Goal: Task Accomplishment & Management: Complete application form

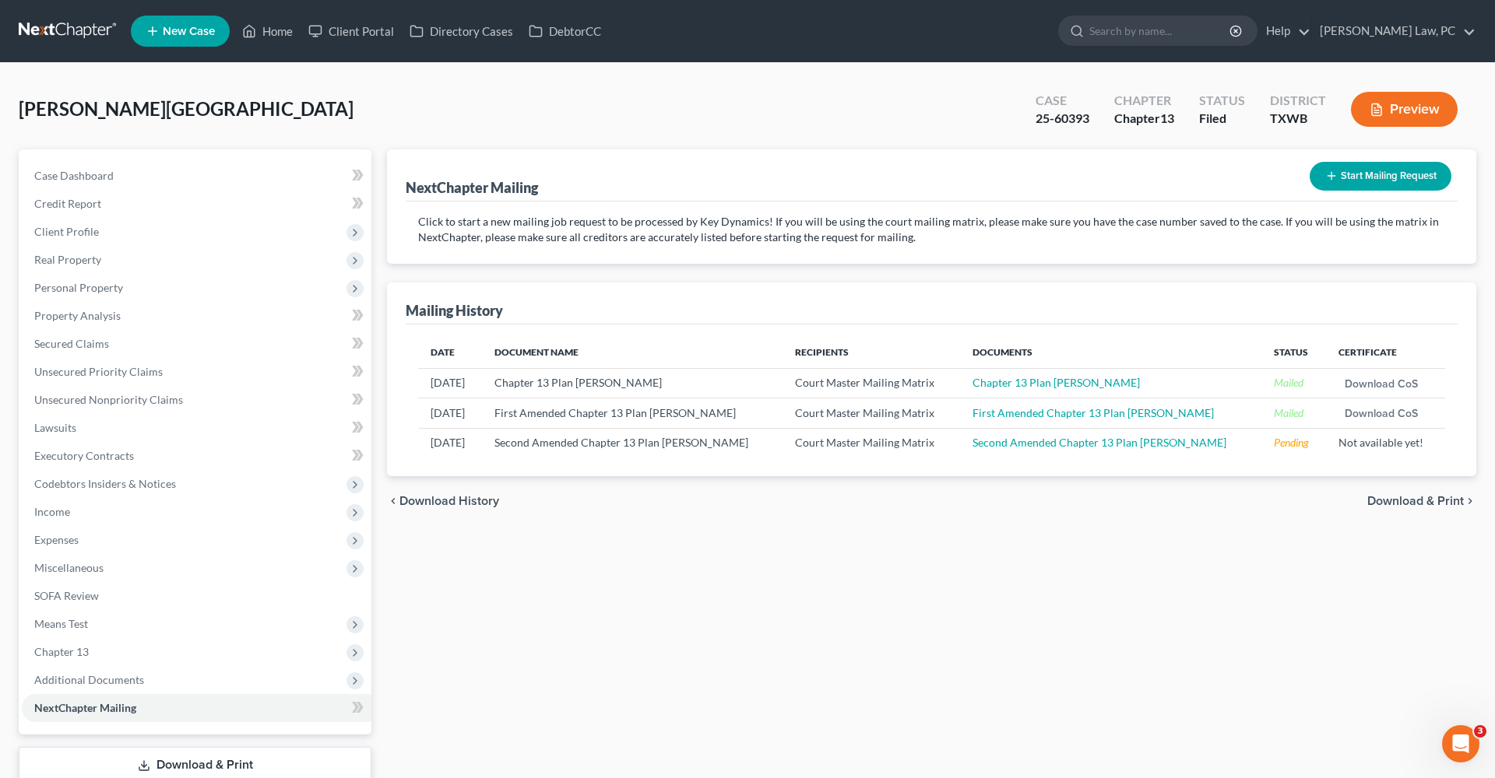
click at [57, 33] on link at bounding box center [69, 31] width 100 height 28
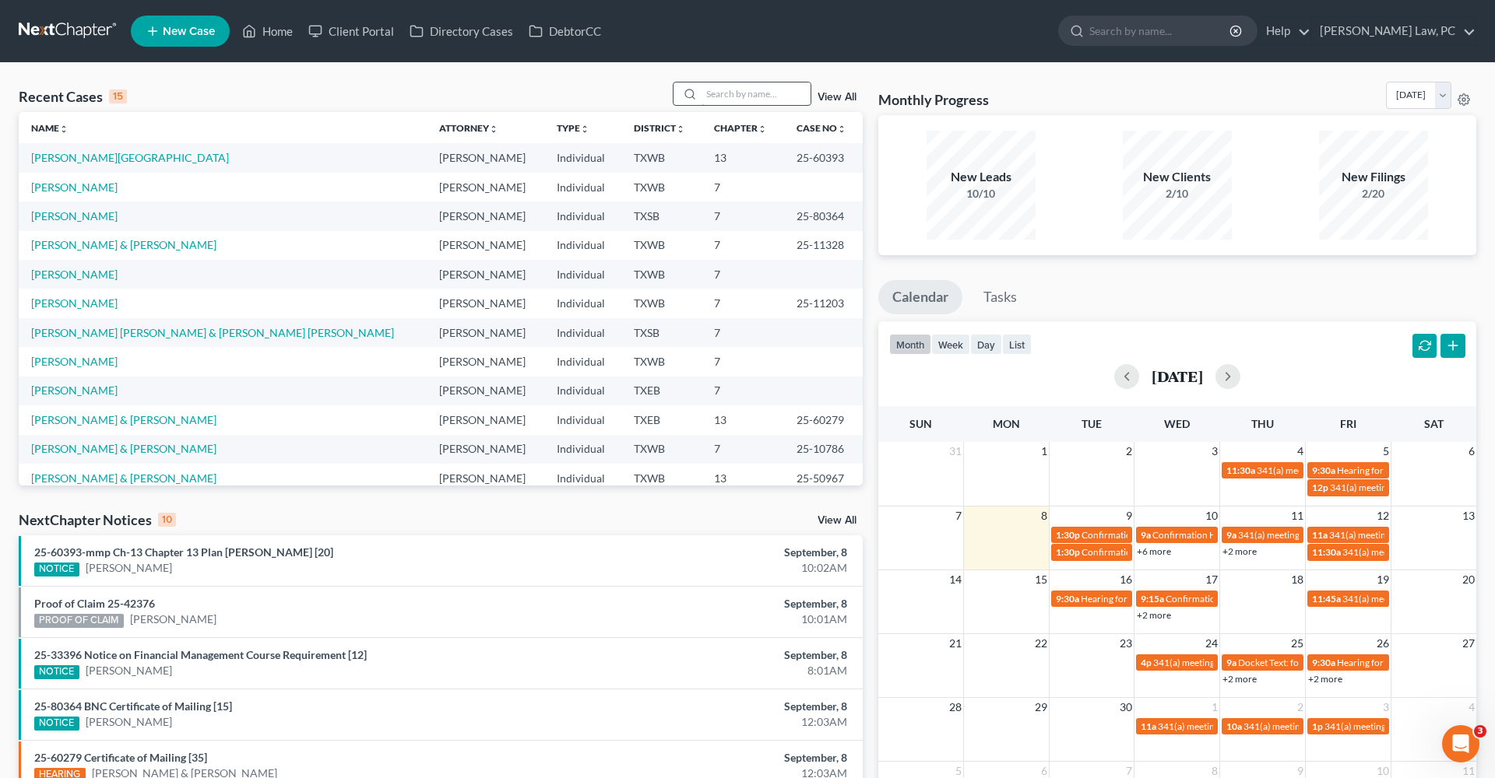
click at [726, 93] on input "search" at bounding box center [755, 94] width 109 height 23
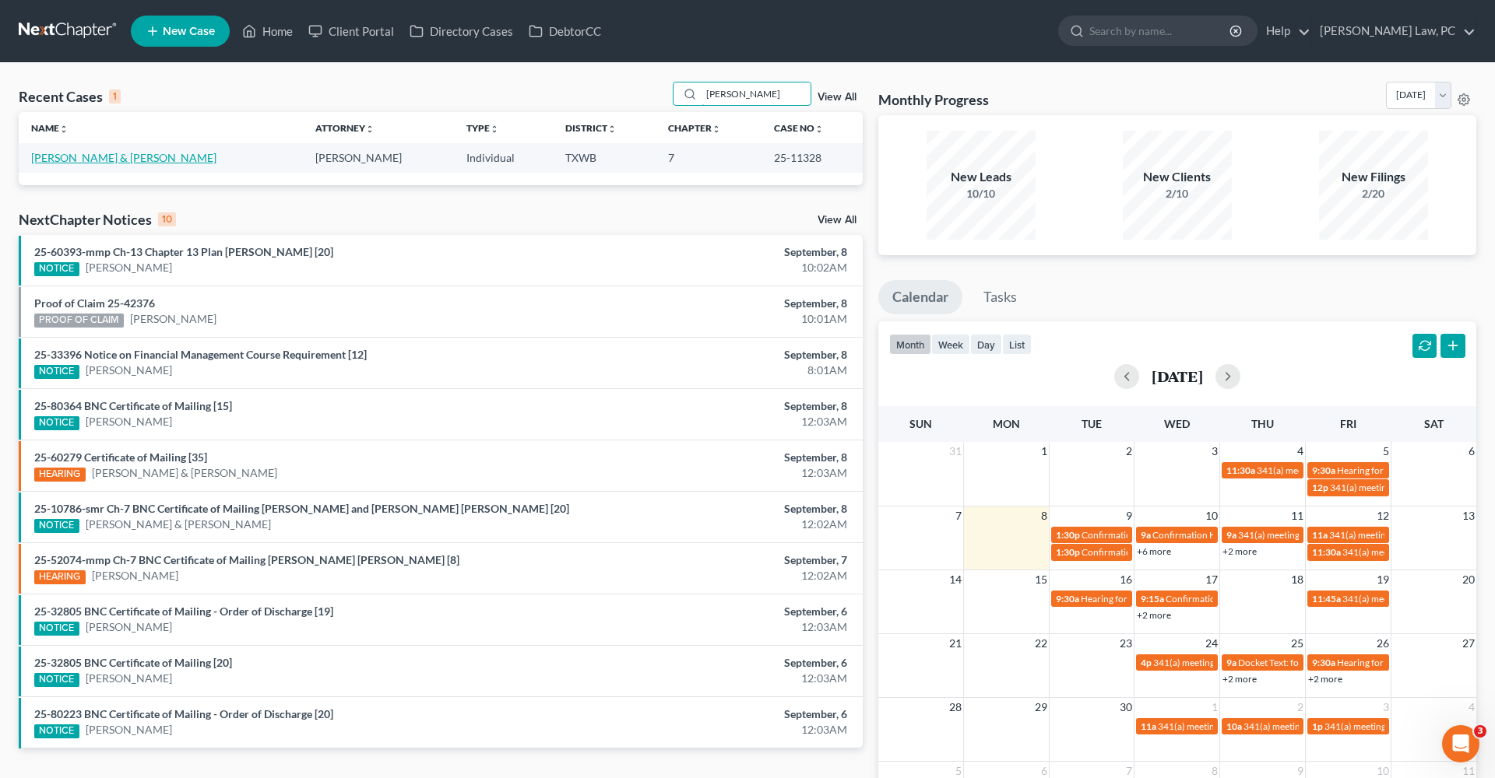
type input "[PERSON_NAME]"
click at [97, 157] on link "[PERSON_NAME] & [PERSON_NAME]" at bounding box center [123, 157] width 185 height 13
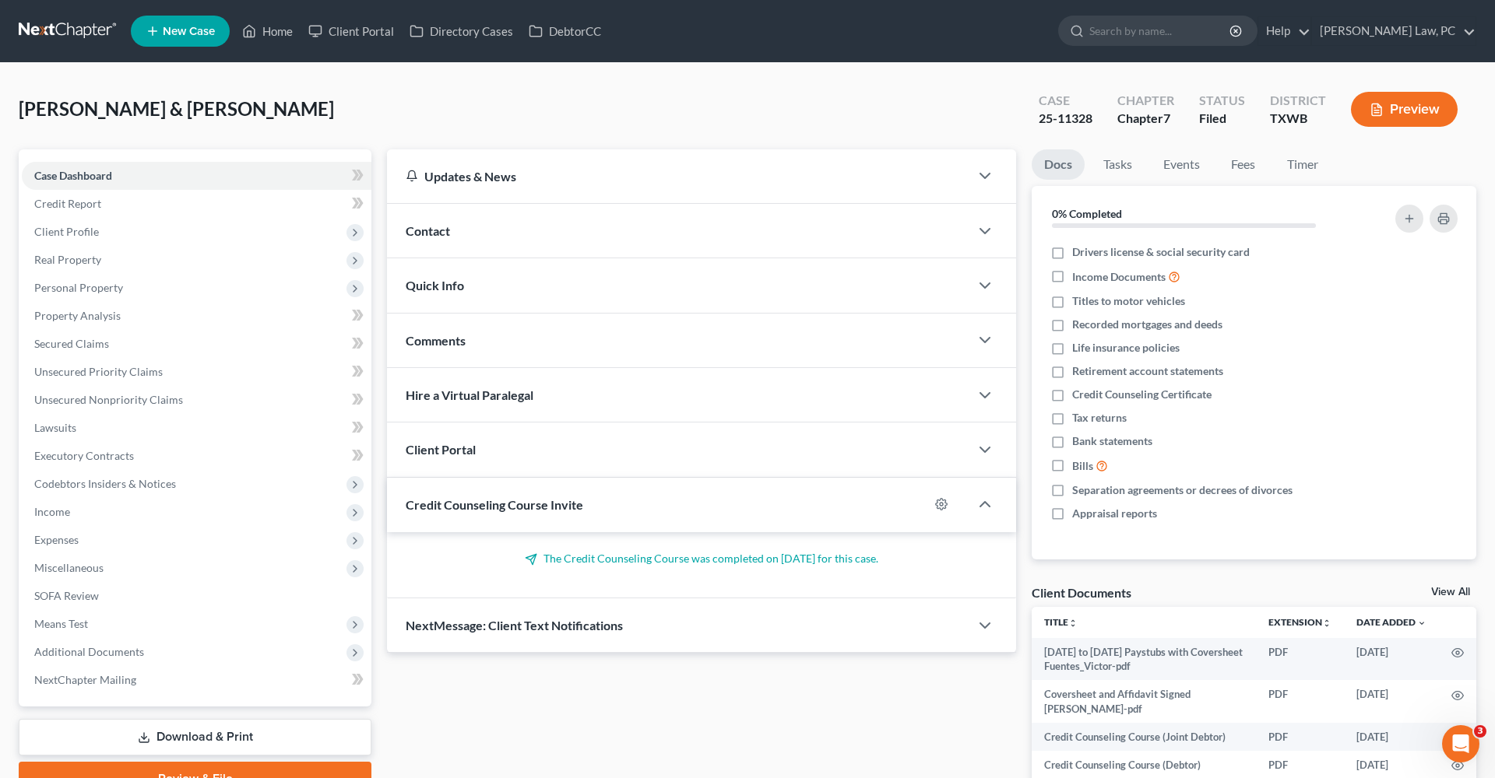
click at [1416, 105] on button "Preview" at bounding box center [1404, 109] width 107 height 35
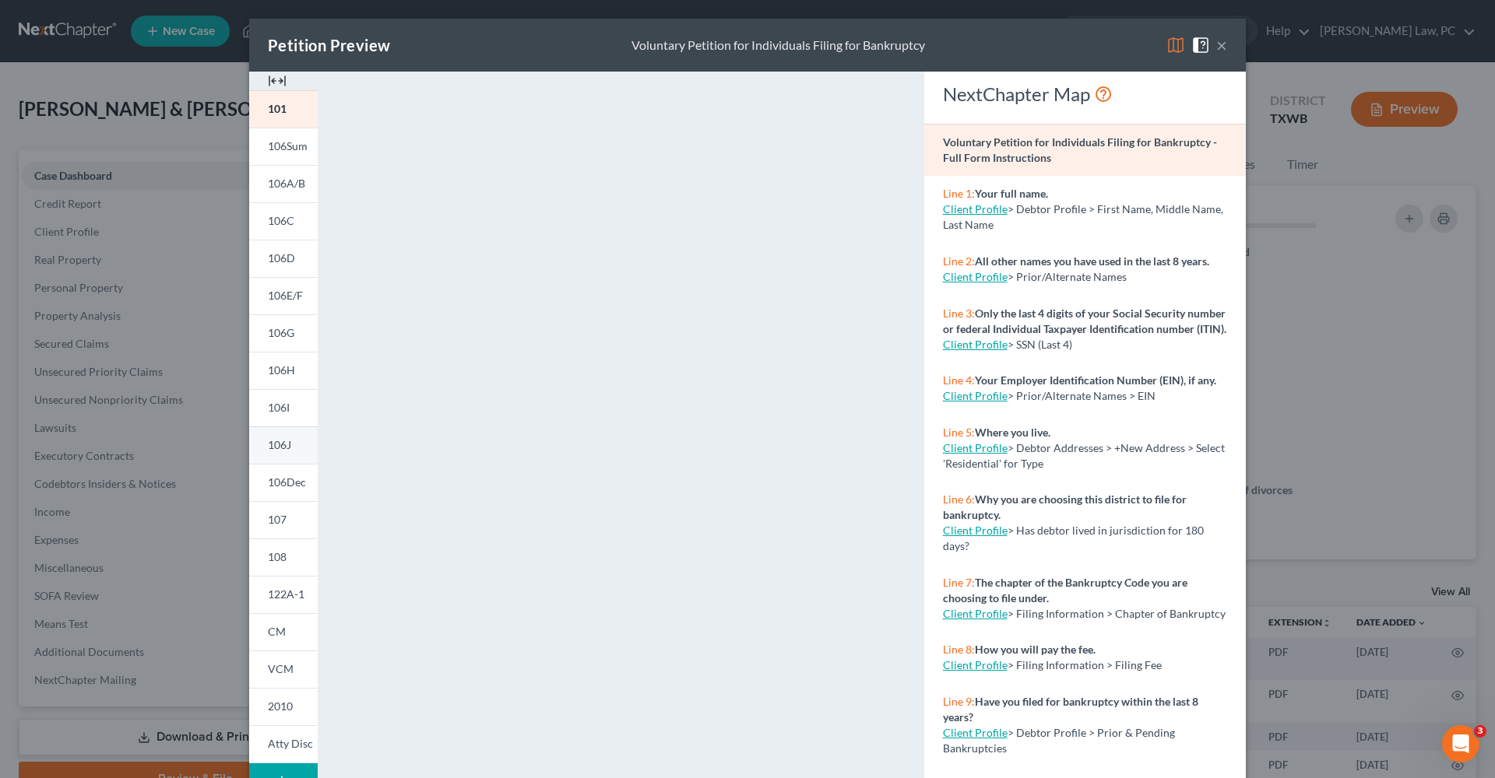
click at [282, 446] on span "106J" at bounding box center [279, 444] width 23 height 13
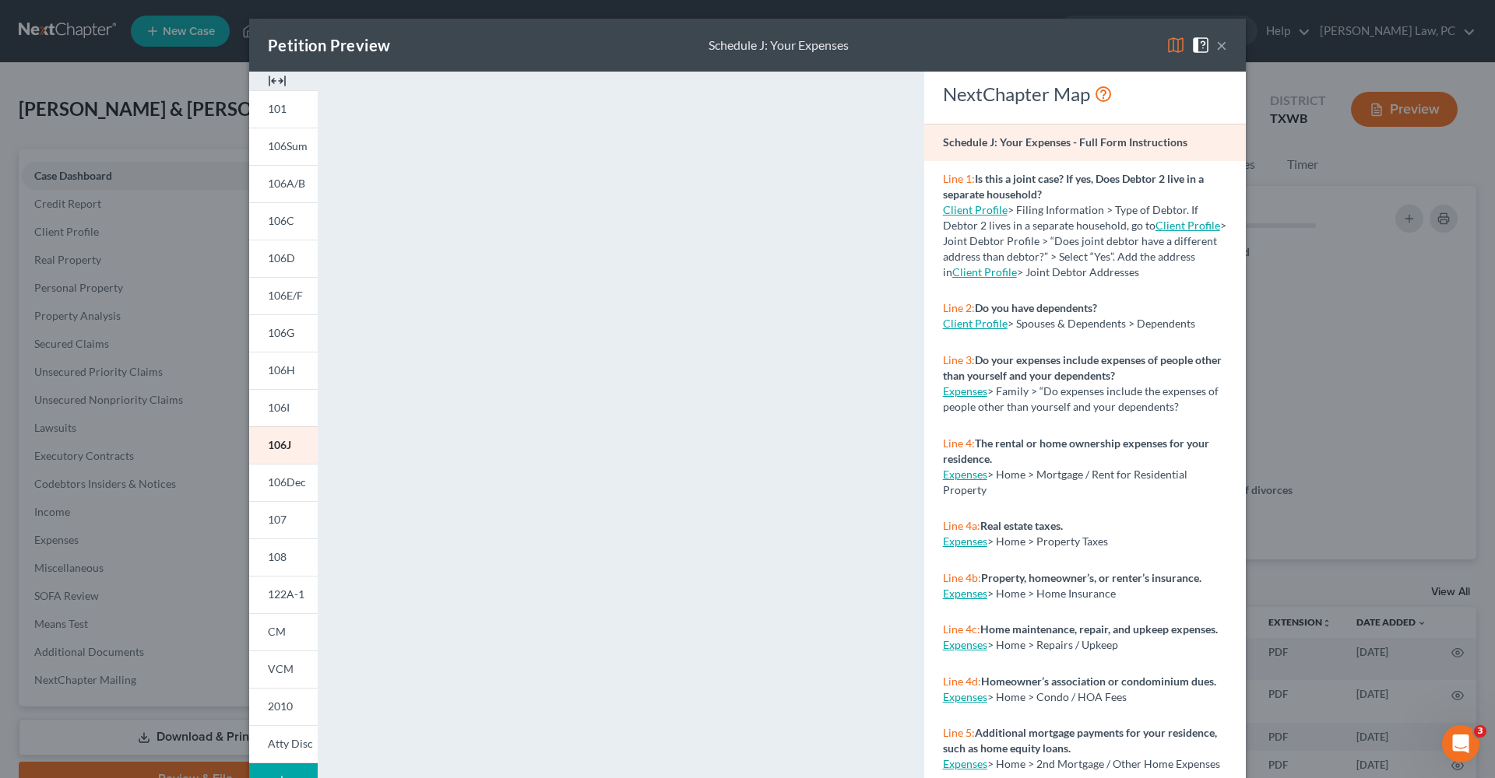
click at [1223, 50] on button "×" at bounding box center [1221, 45] width 11 height 19
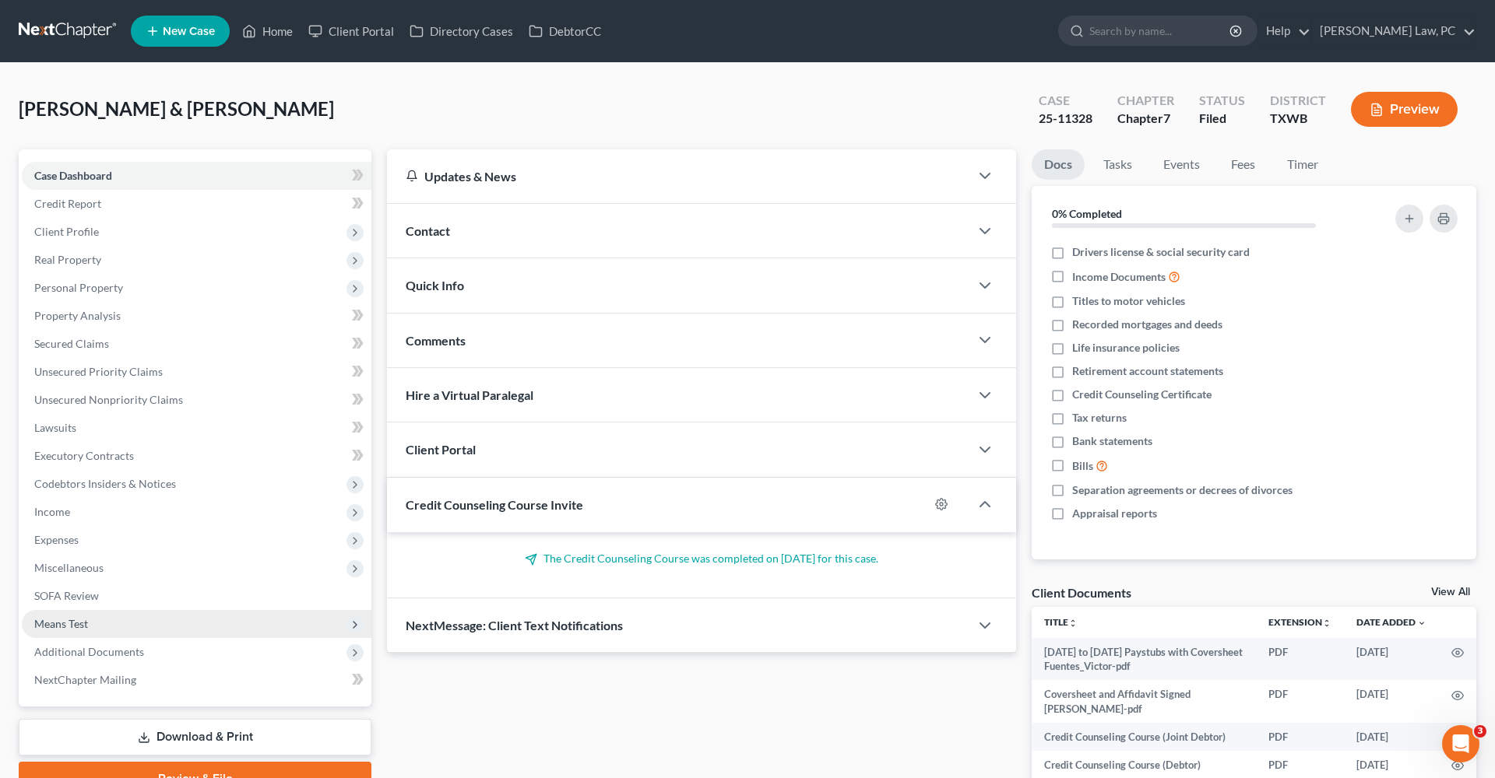
click at [83, 620] on span "Means Test" at bounding box center [61, 623] width 54 height 13
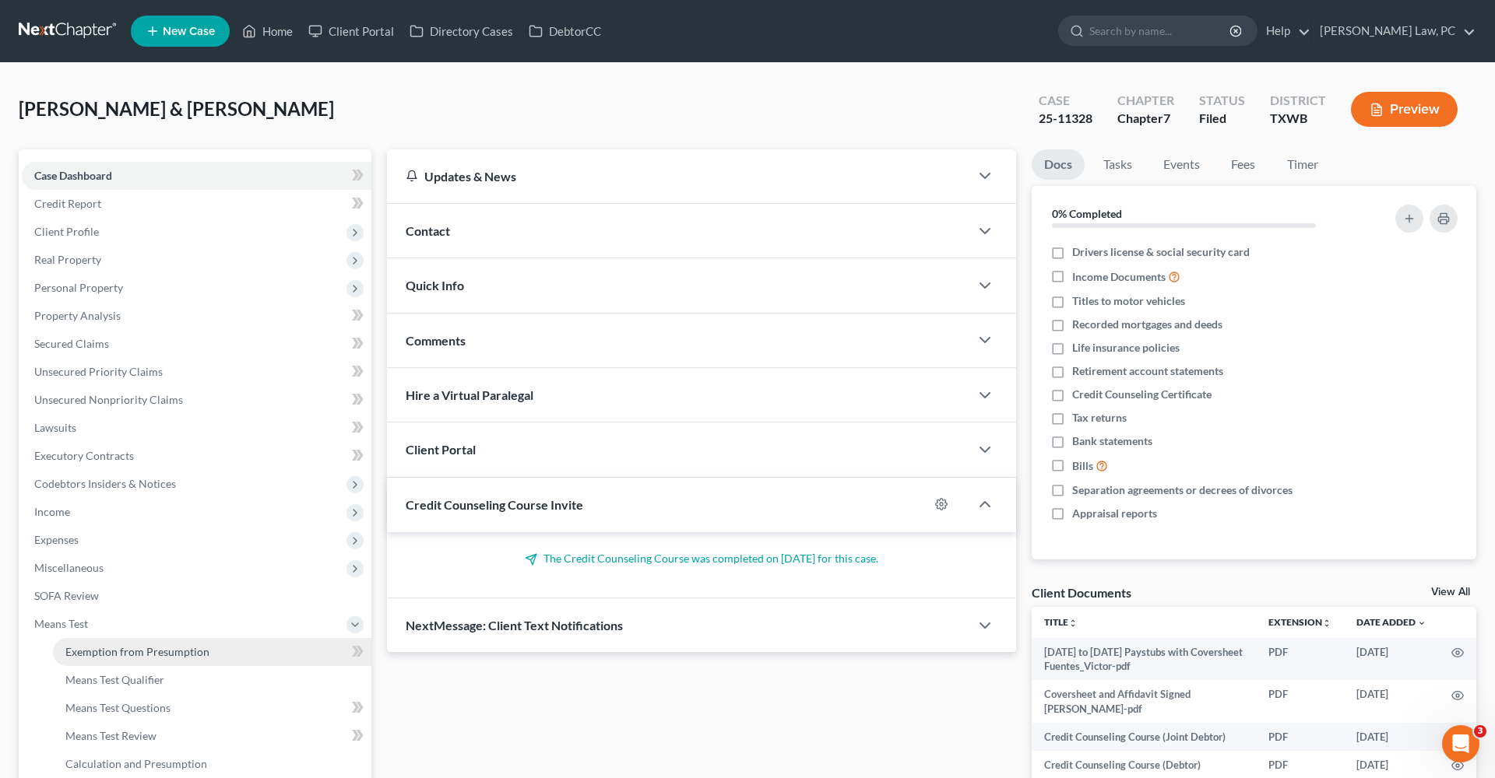
click at [109, 653] on span "Exemption from Presumption" at bounding box center [137, 651] width 144 height 13
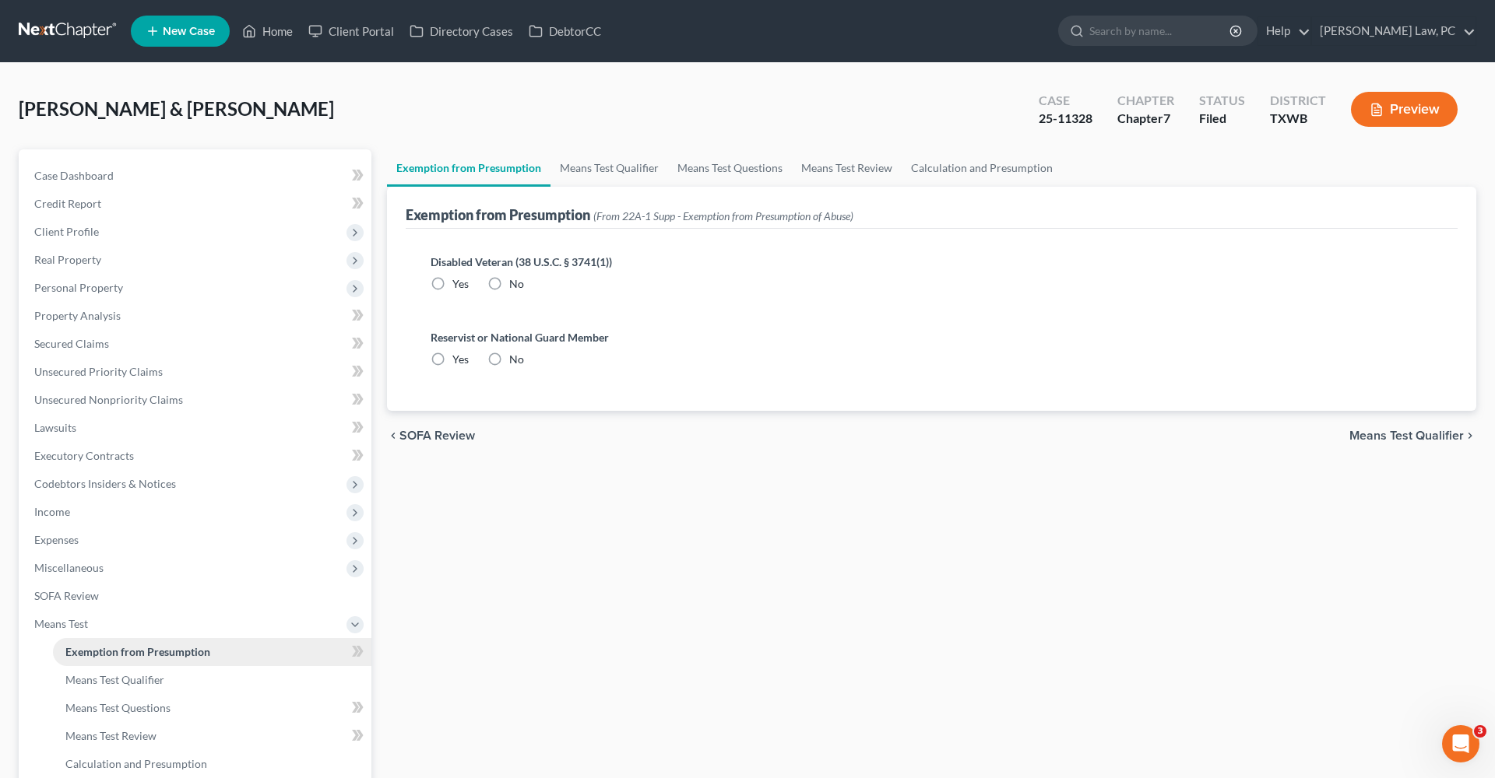
radio input "true"
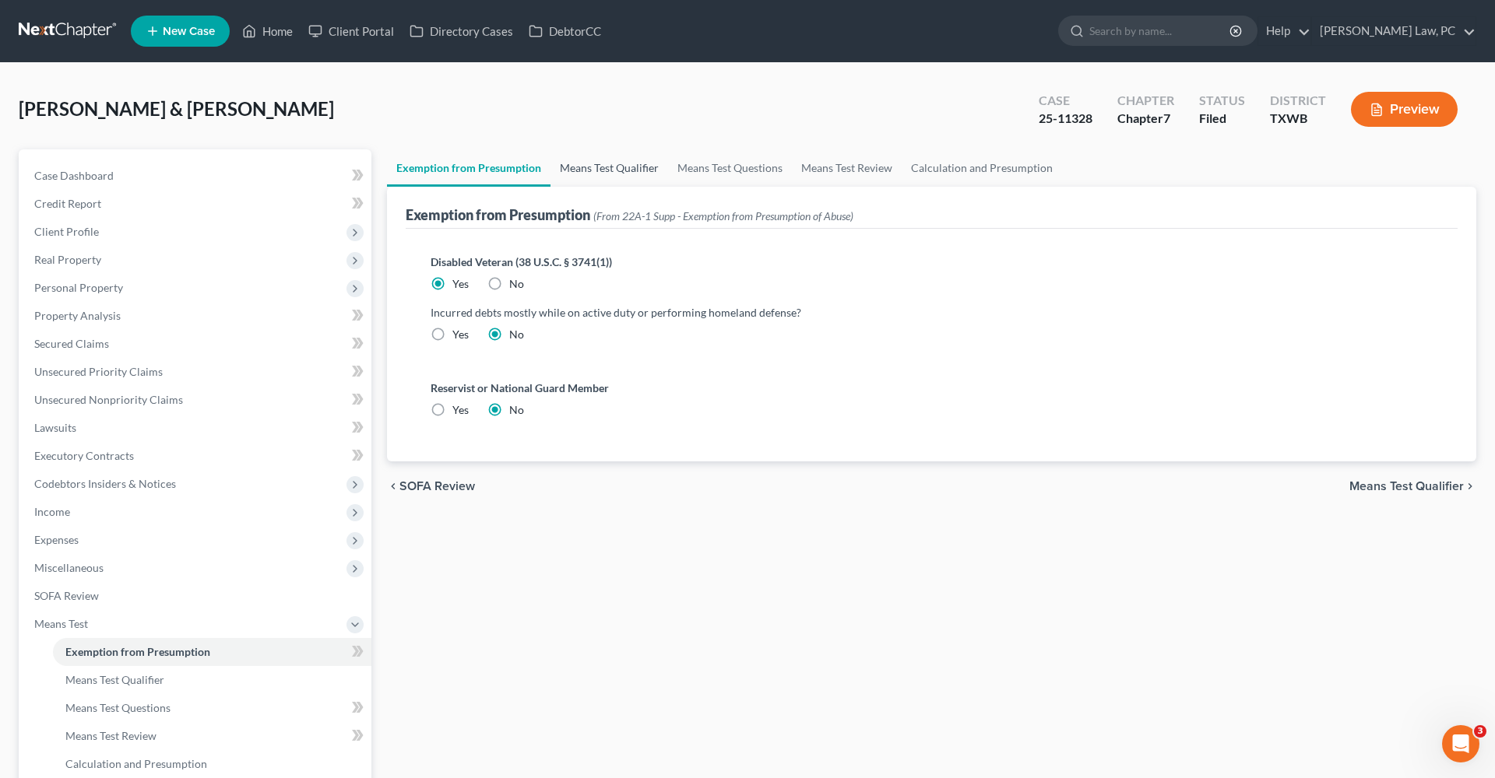
click at [575, 170] on link "Means Test Qualifier" at bounding box center [609, 167] width 118 height 37
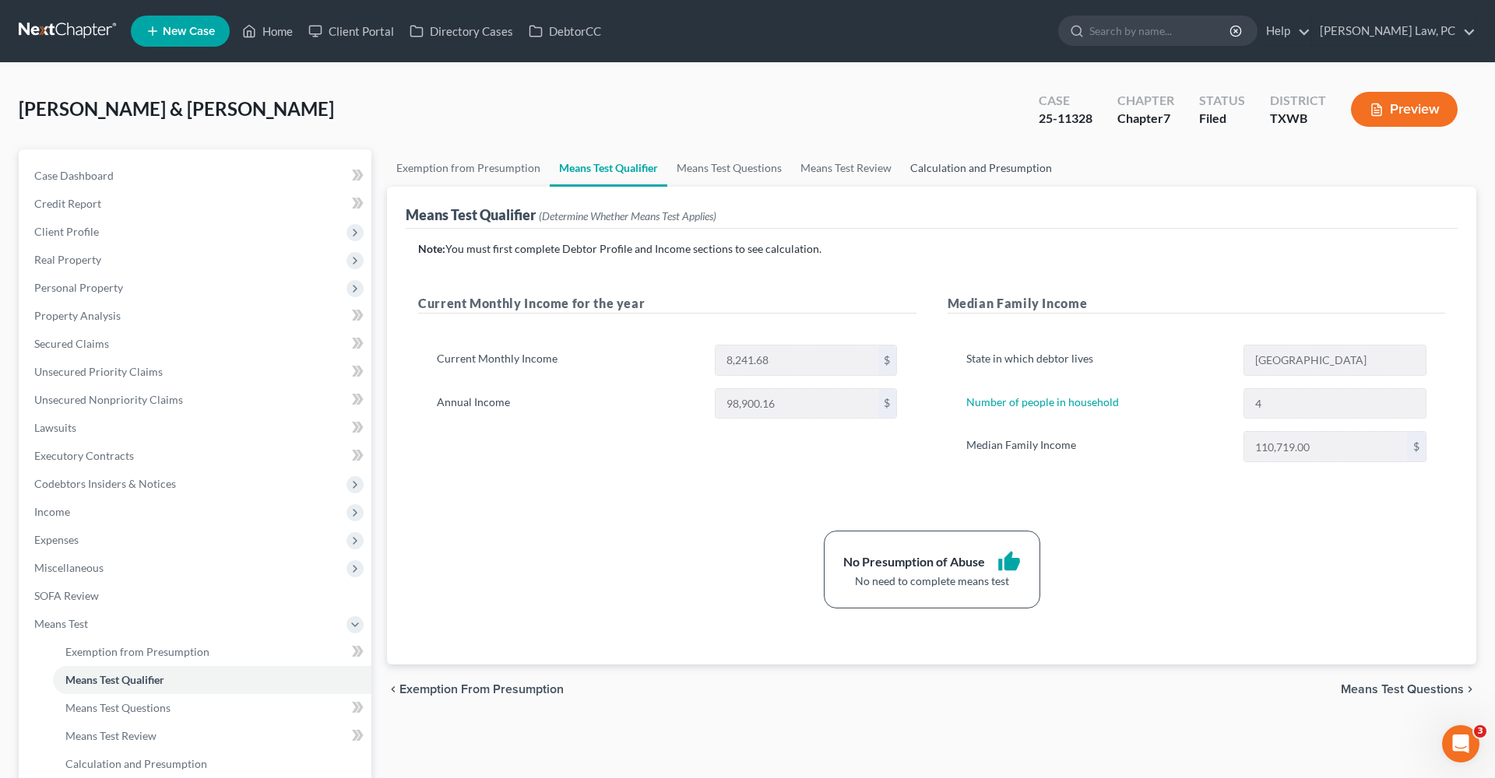
click at [912, 171] on link "Calculation and Presumption" at bounding box center [981, 167] width 160 height 37
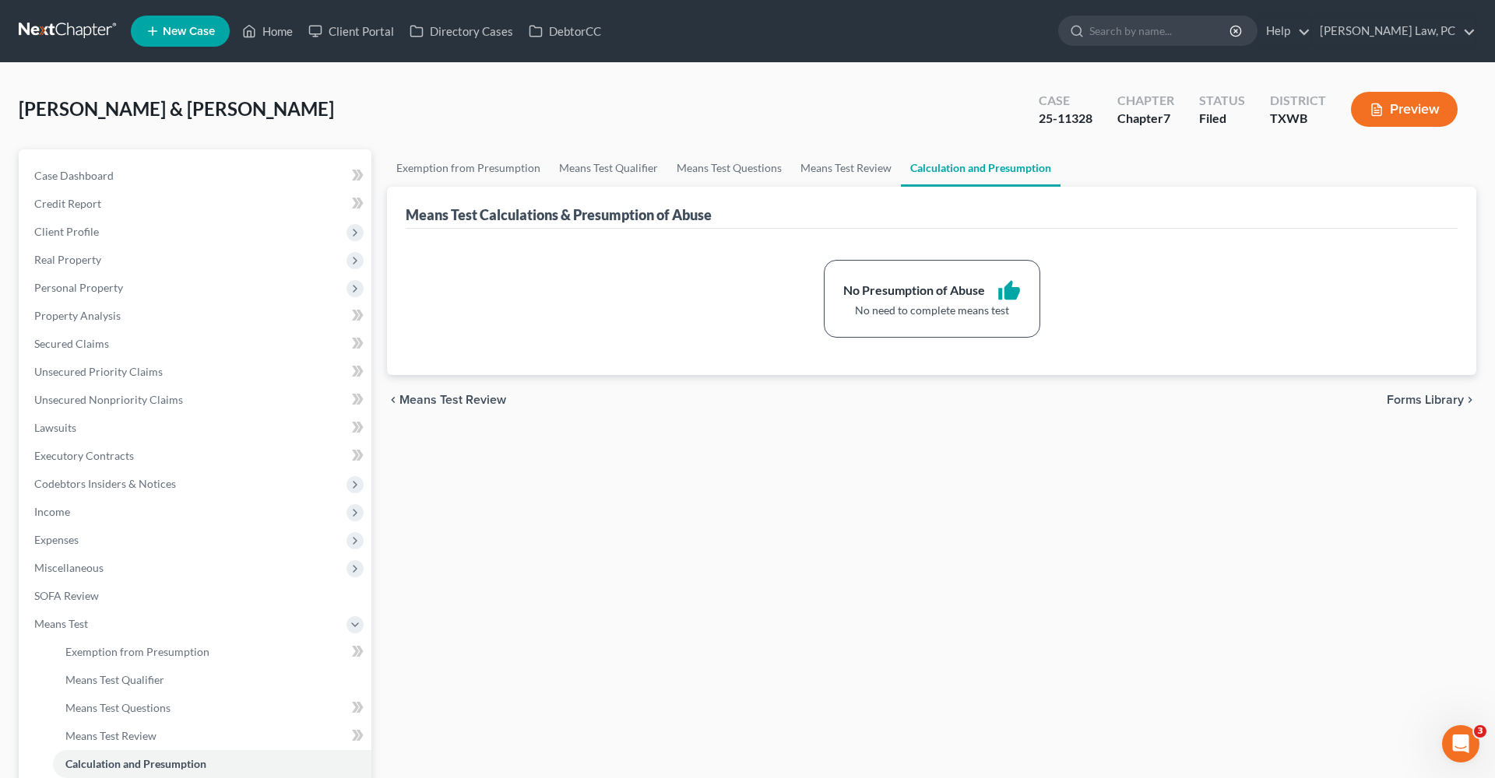
click at [1372, 110] on icon "button" at bounding box center [1376, 110] width 9 height 12
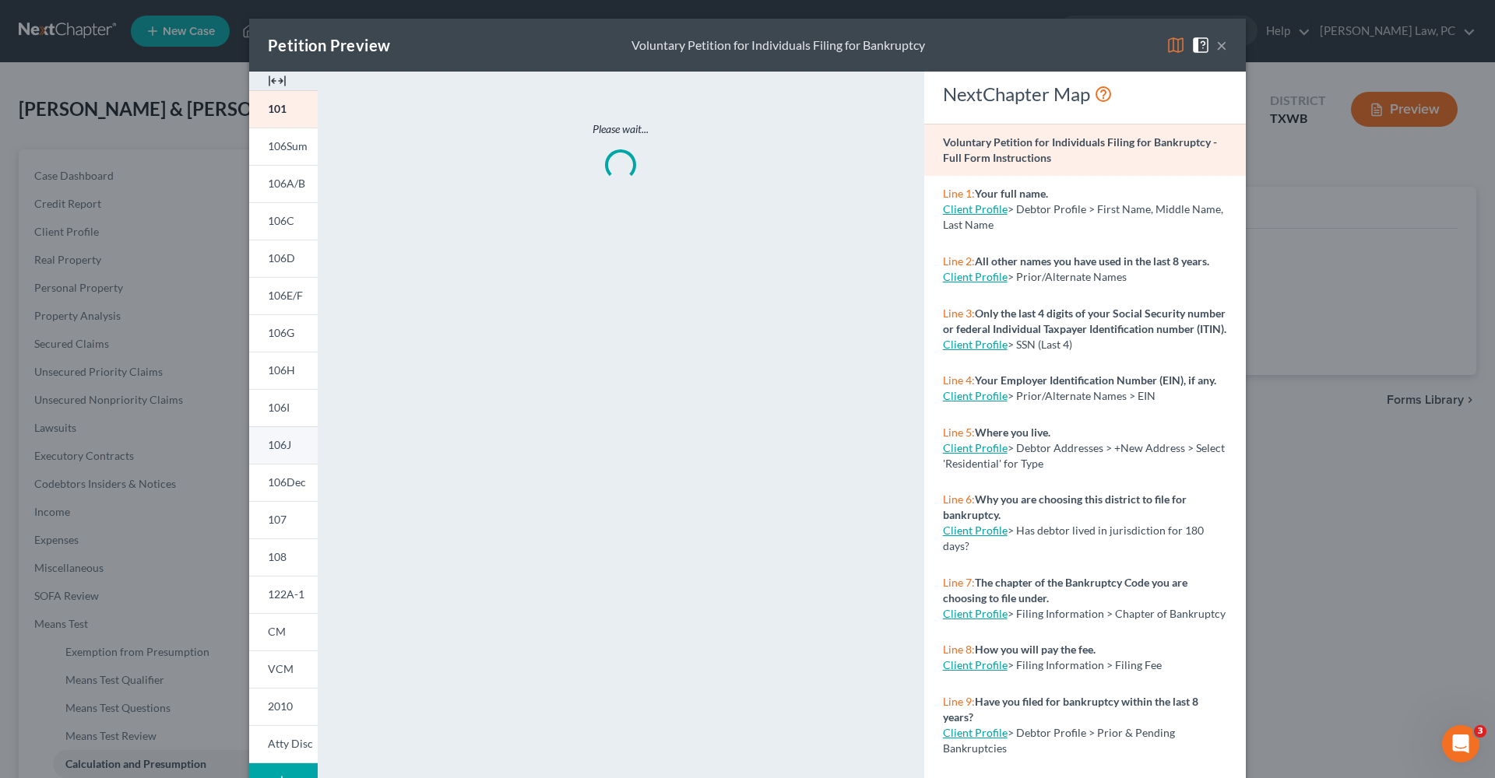
click at [290, 444] on span "106J" at bounding box center [279, 444] width 23 height 13
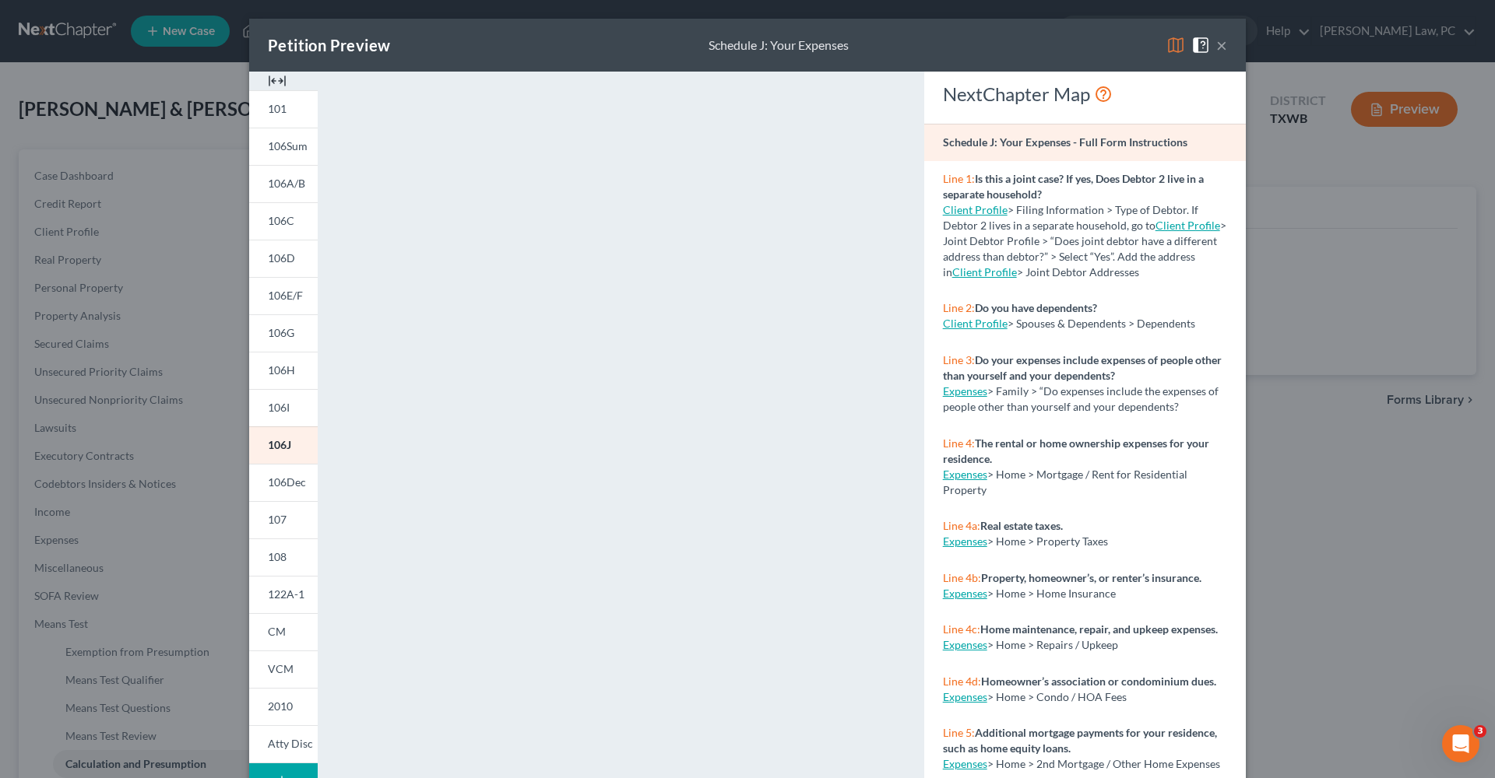
click at [1222, 47] on button "×" at bounding box center [1221, 45] width 11 height 19
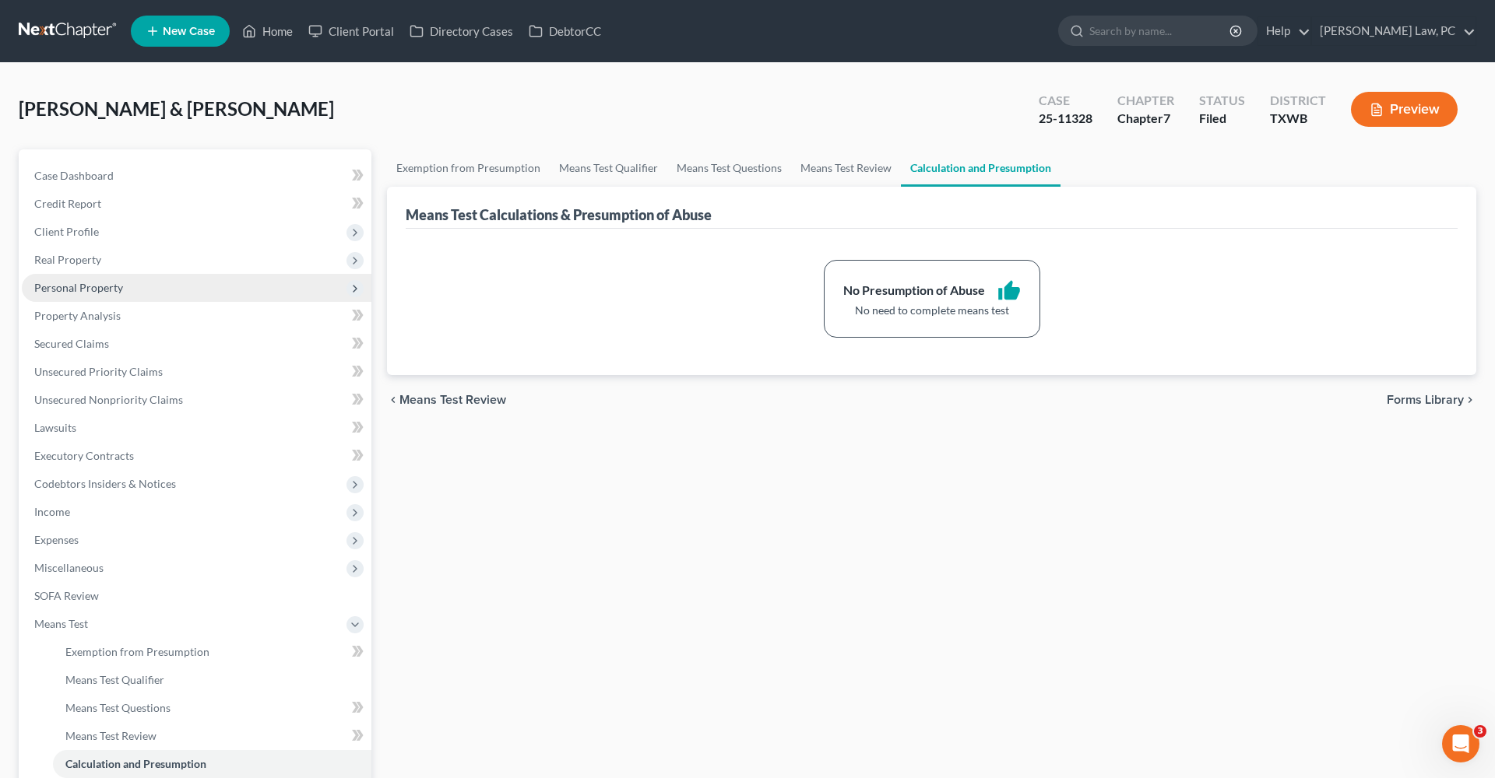
click at [86, 286] on span "Personal Property" at bounding box center [78, 287] width 89 height 13
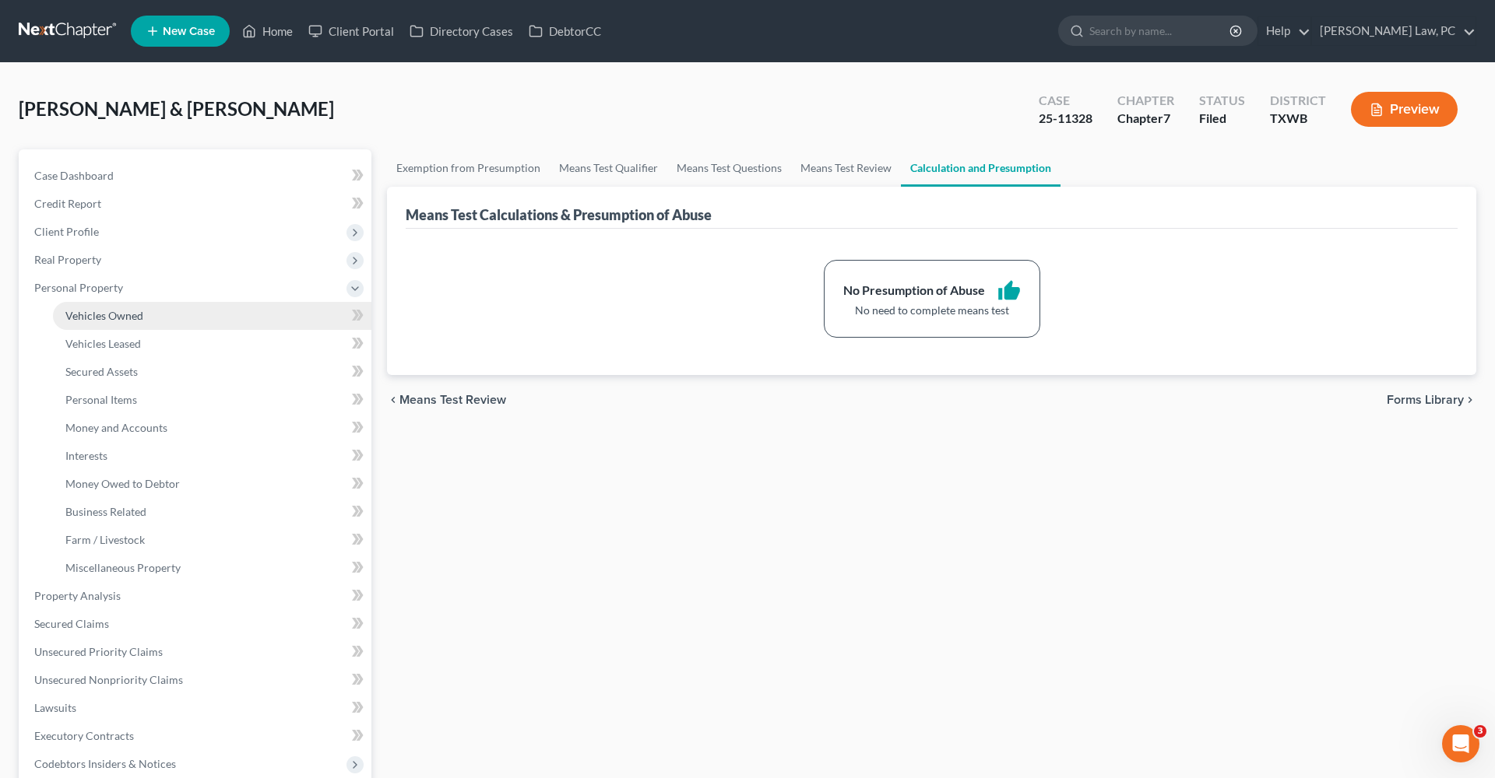
click at [105, 319] on span "Vehicles Owned" at bounding box center [104, 315] width 78 height 13
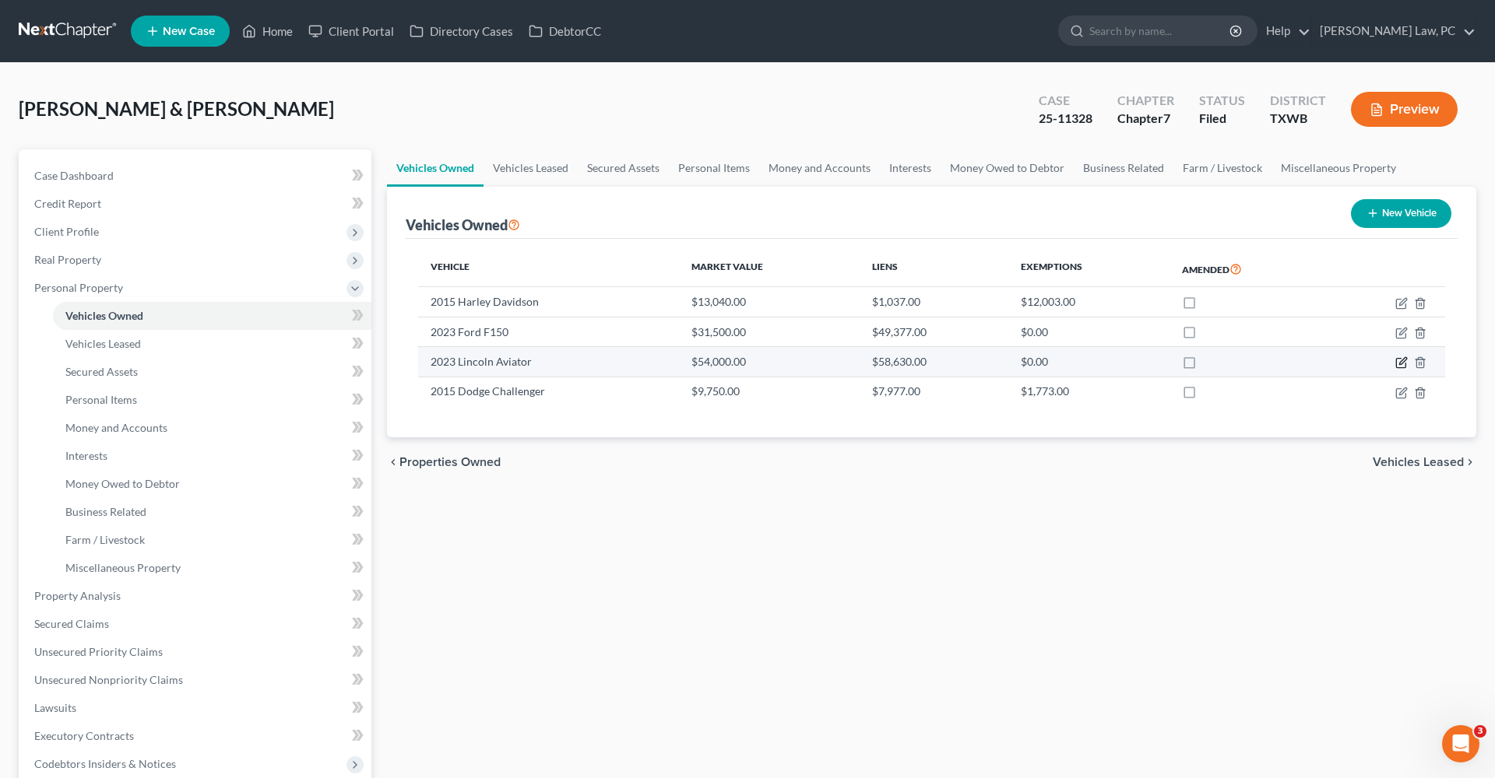
click at [1399, 362] on icon "button" at bounding box center [1401, 363] width 12 height 12
select select "0"
select select "3"
select select "2"
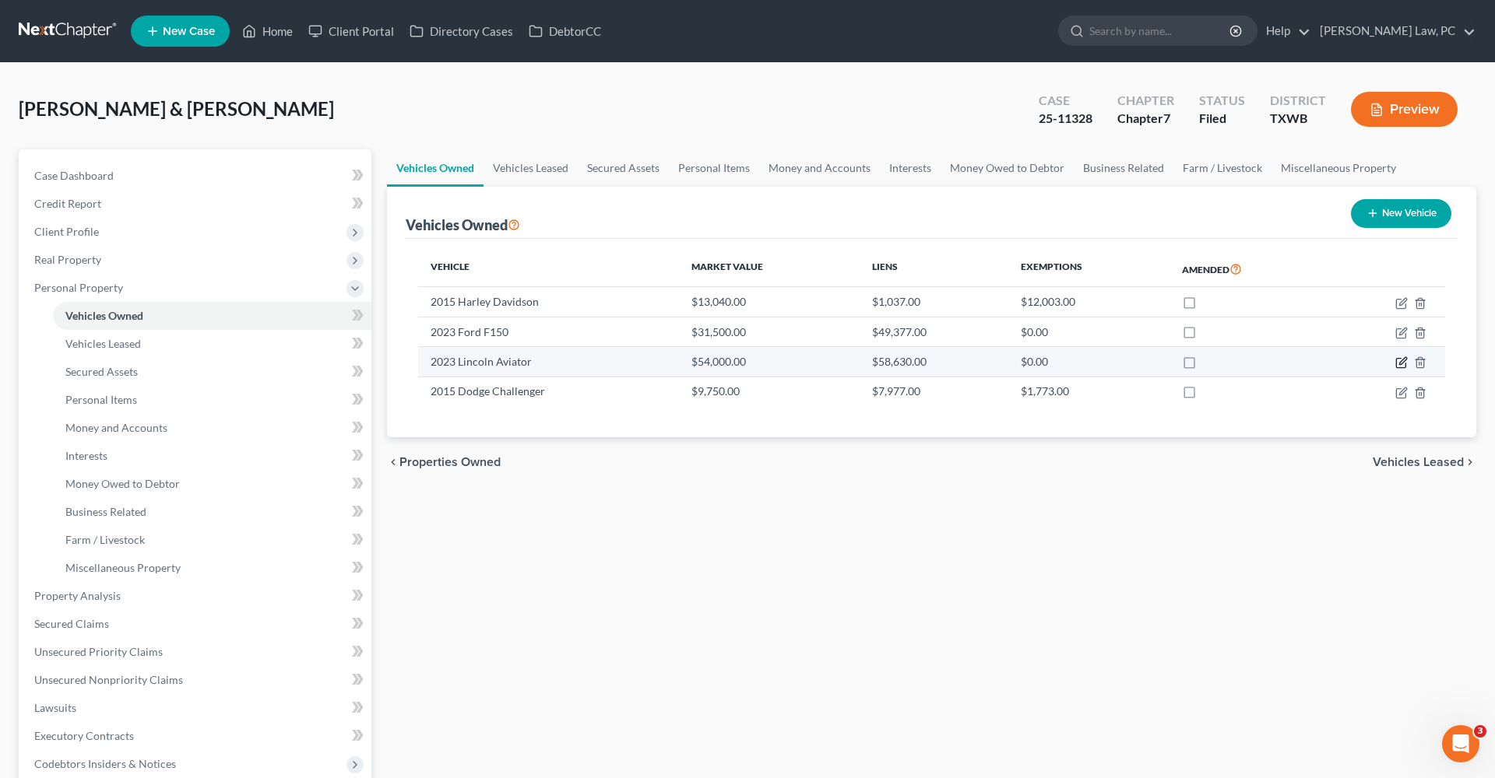
select select "30"
select select "0"
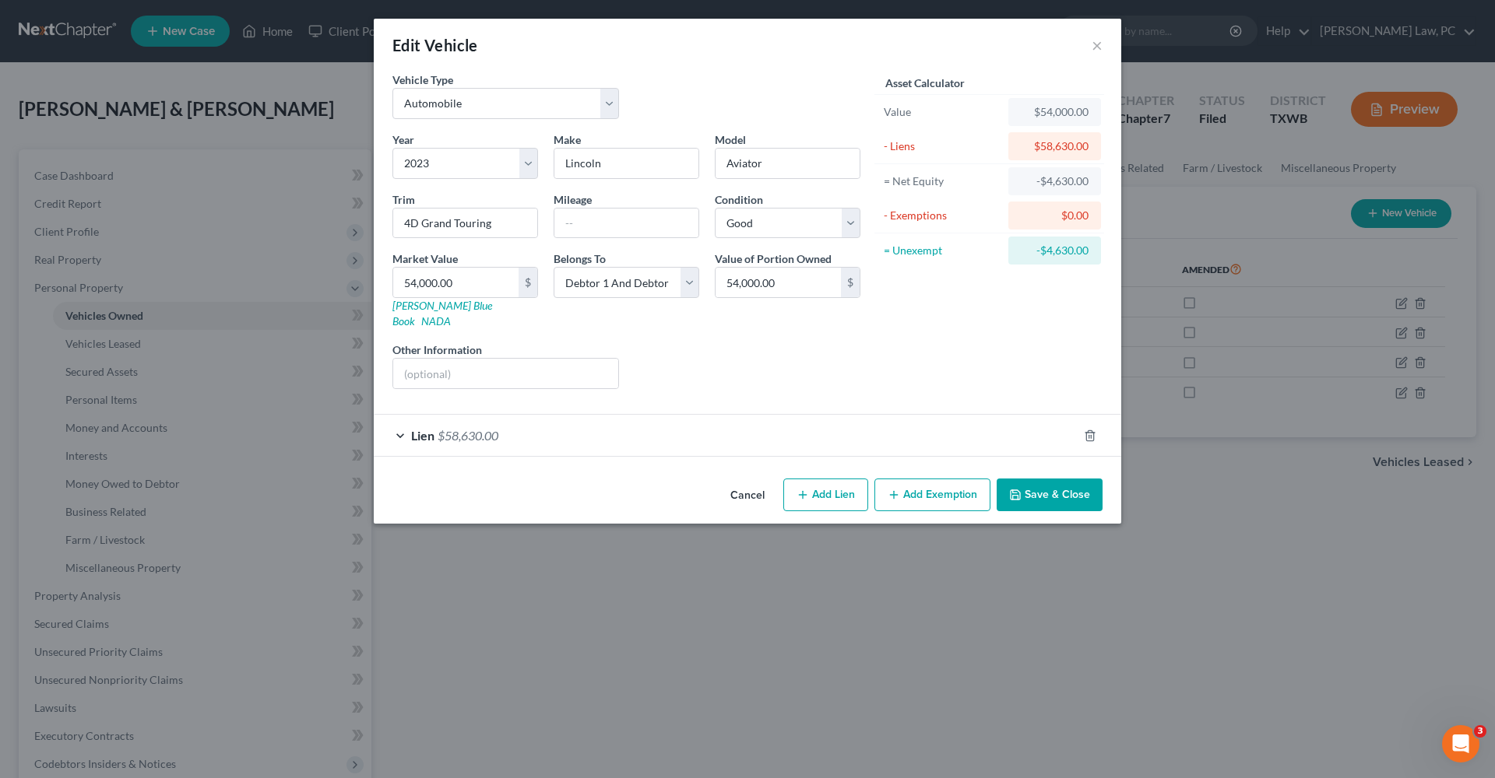
click at [525, 440] on div "Lien $58,630.00" at bounding box center [726, 435] width 704 height 41
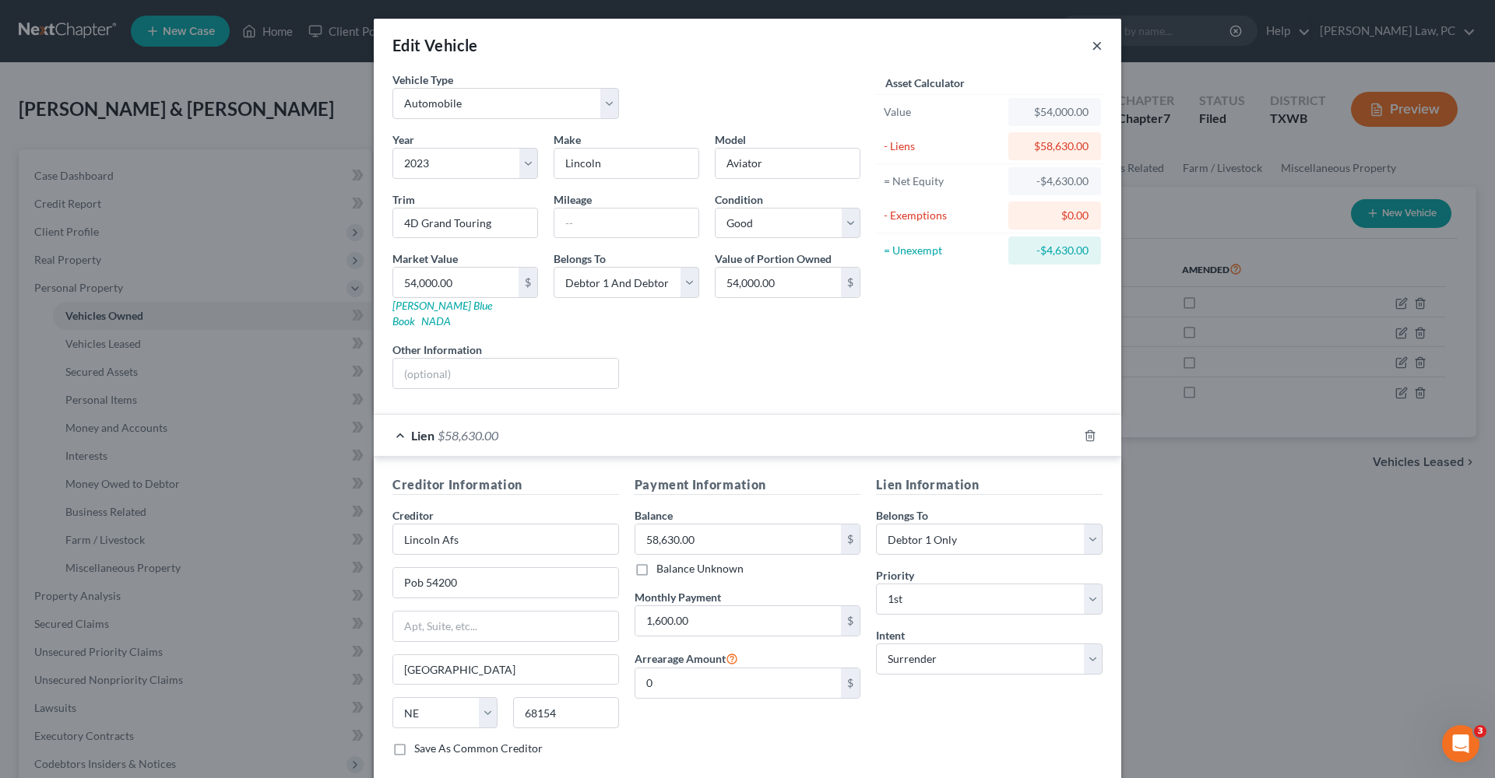
click at [1098, 47] on button "×" at bounding box center [1096, 45] width 11 height 19
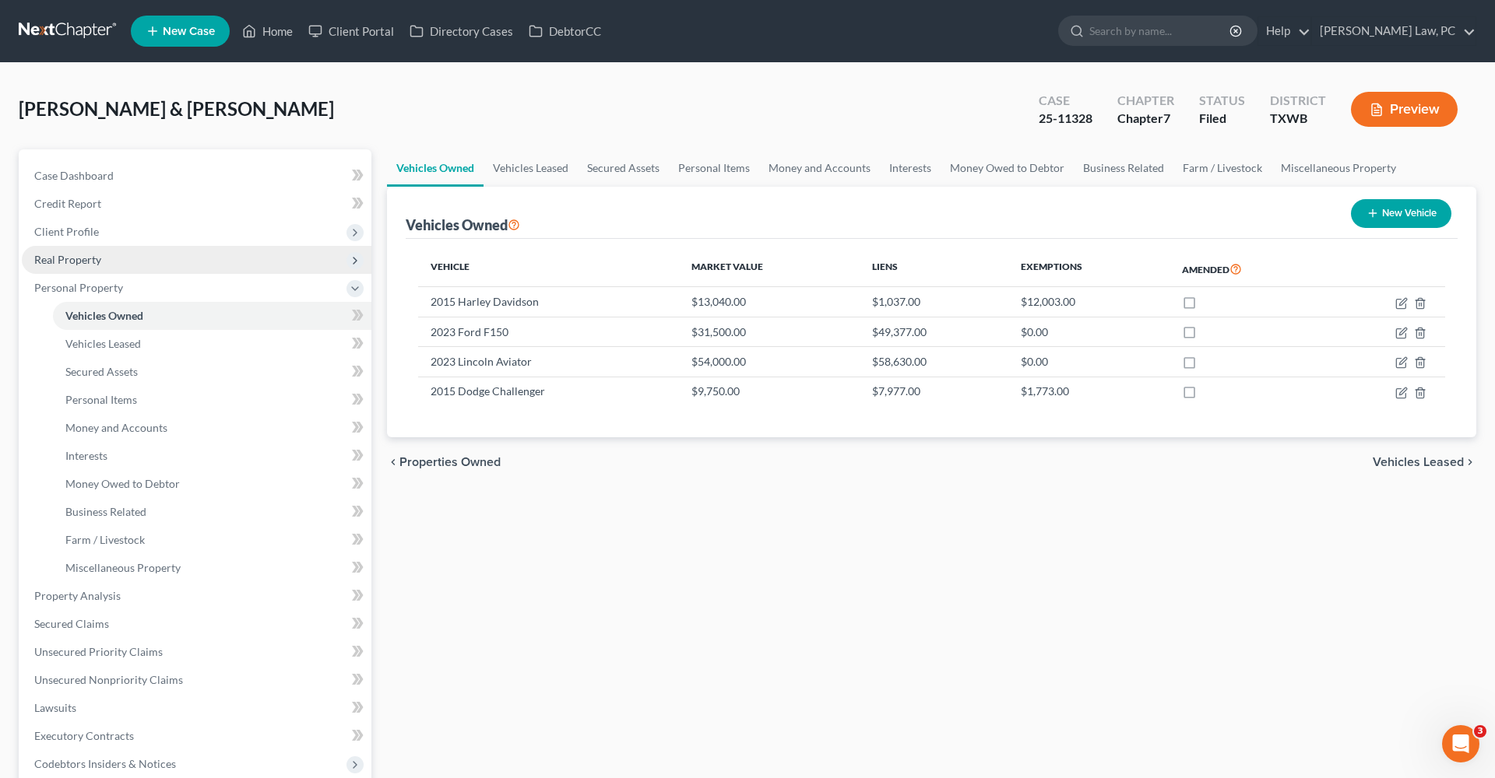
click at [103, 259] on span "Real Property" at bounding box center [197, 260] width 350 height 28
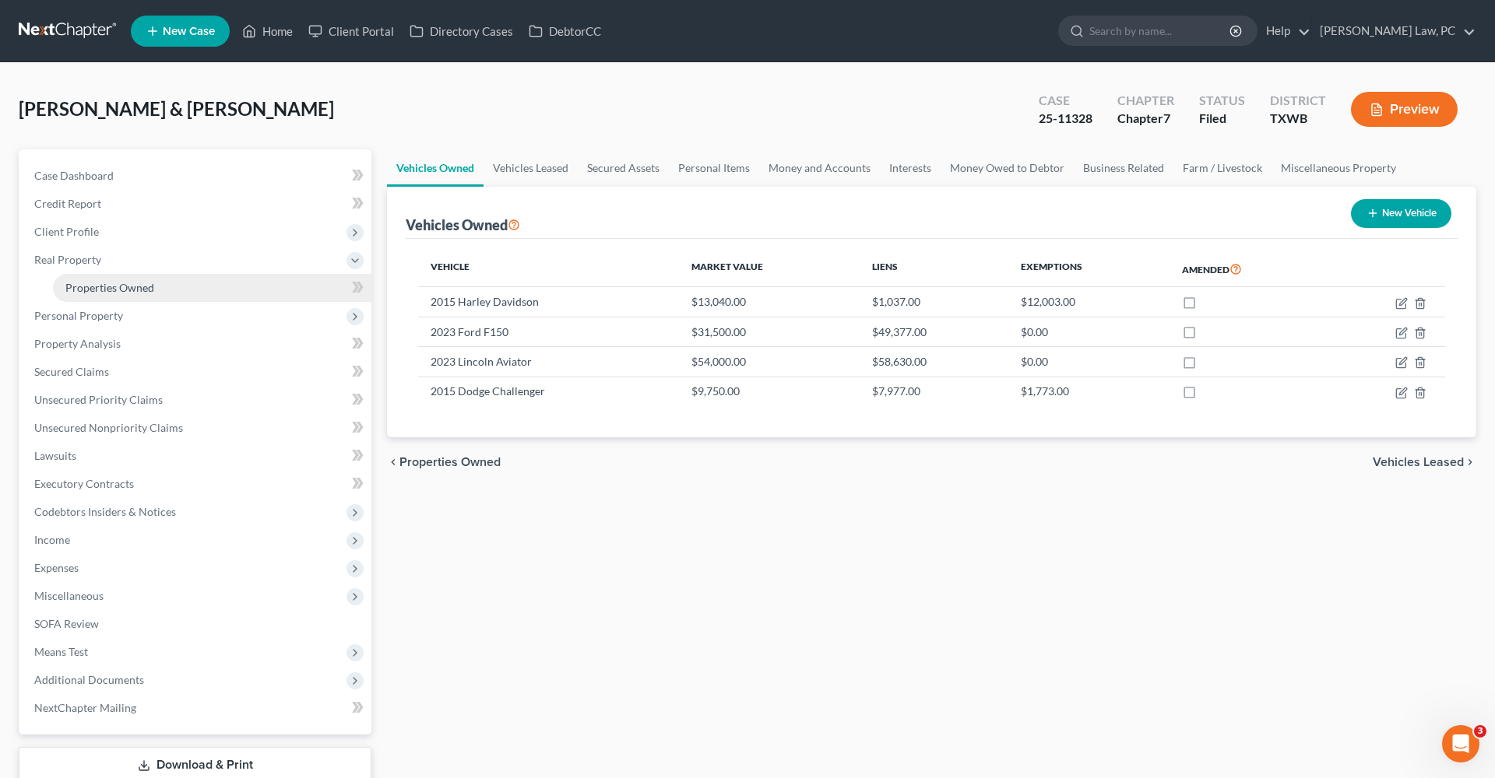
click at [120, 280] on link "Properties Owned" at bounding box center [212, 288] width 318 height 28
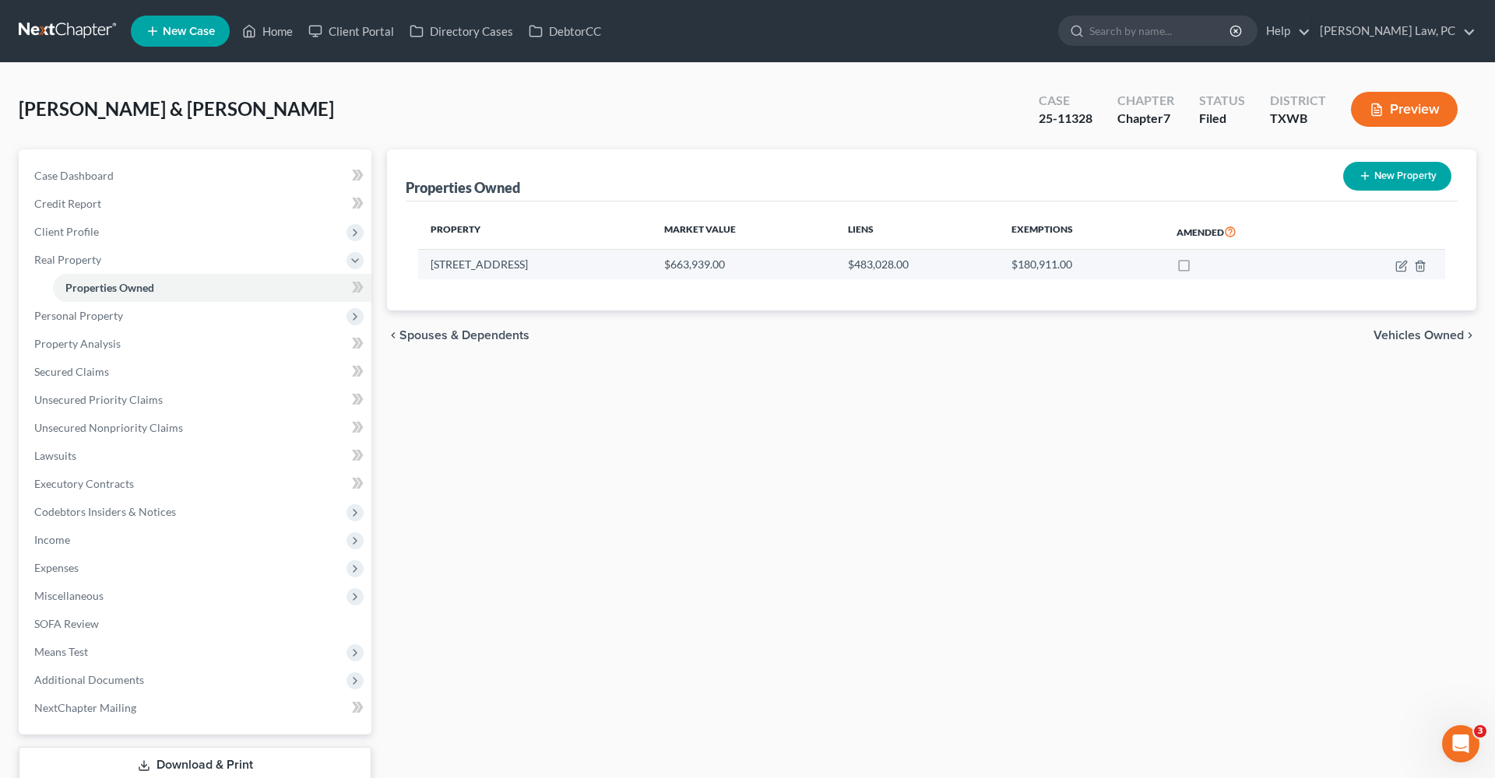
click at [1402, 272] on td at bounding box center [1385, 265] width 119 height 30
click at [1400, 262] on icon "button" at bounding box center [1401, 266] width 12 height 12
select select "45"
select select "245"
select select "0"
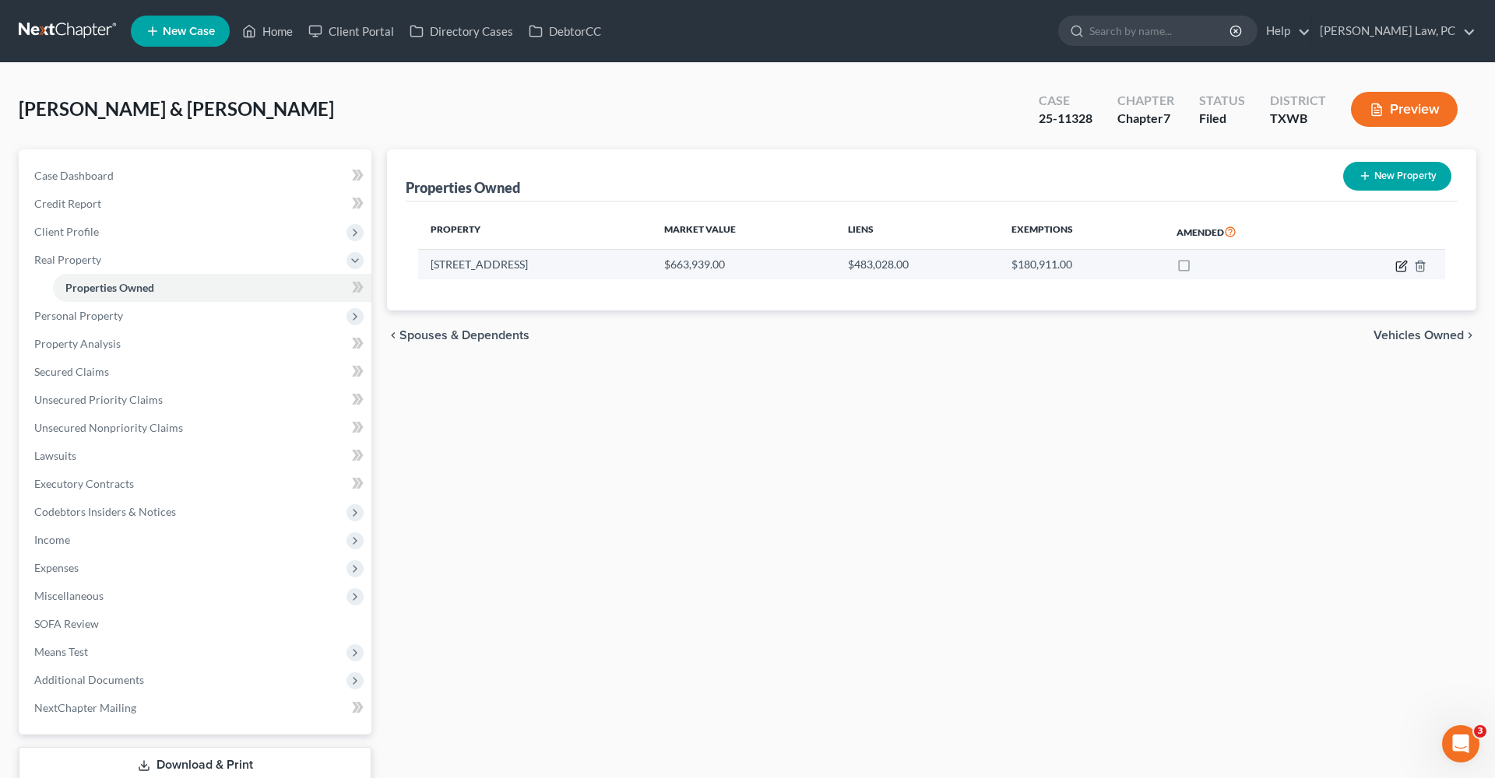
select select "0"
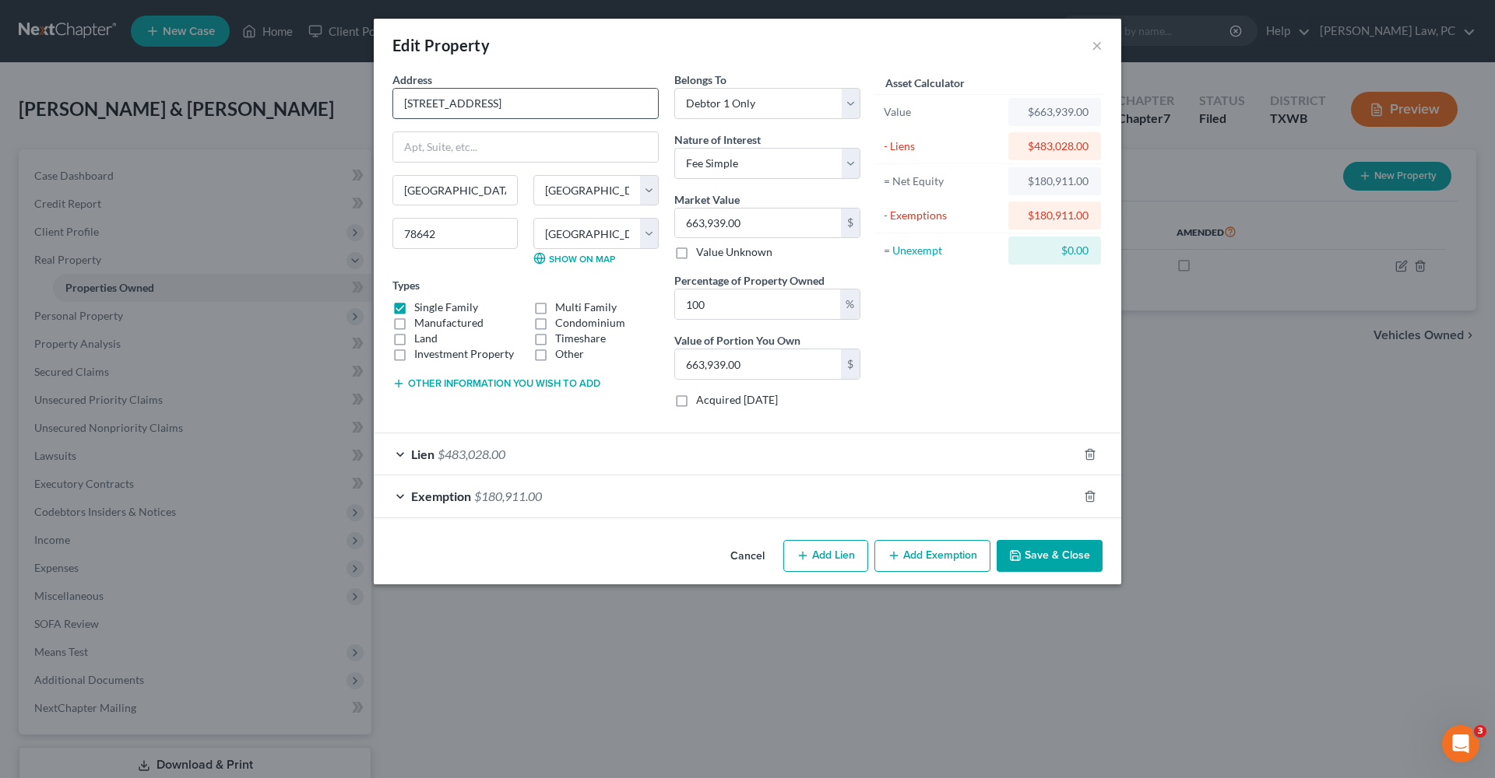
drag, startPoint x: 490, startPoint y: 105, endPoint x: 394, endPoint y: 103, distance: 95.8
click at [1092, 44] on button "×" at bounding box center [1096, 45] width 11 height 19
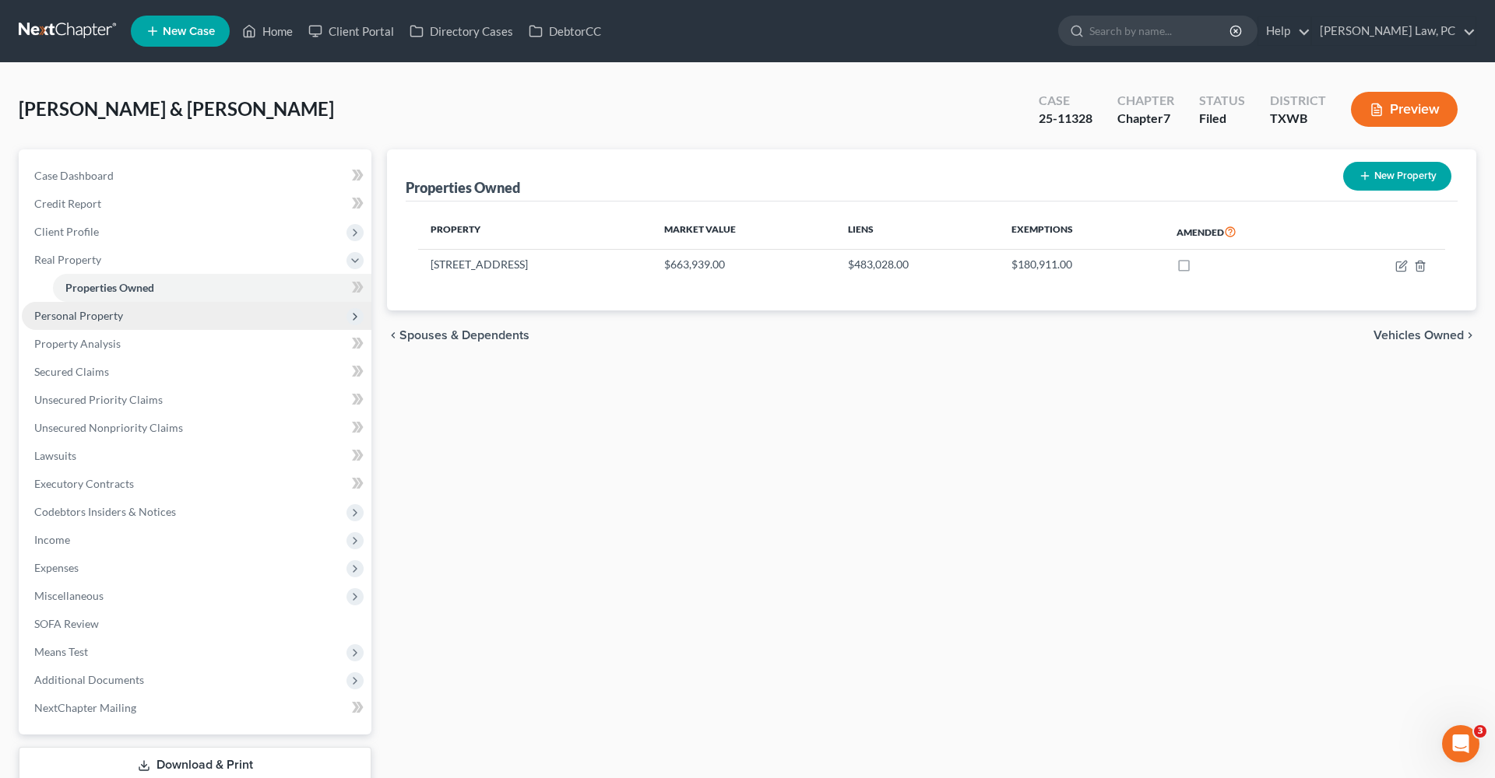
click at [79, 317] on span "Personal Property" at bounding box center [78, 315] width 89 height 13
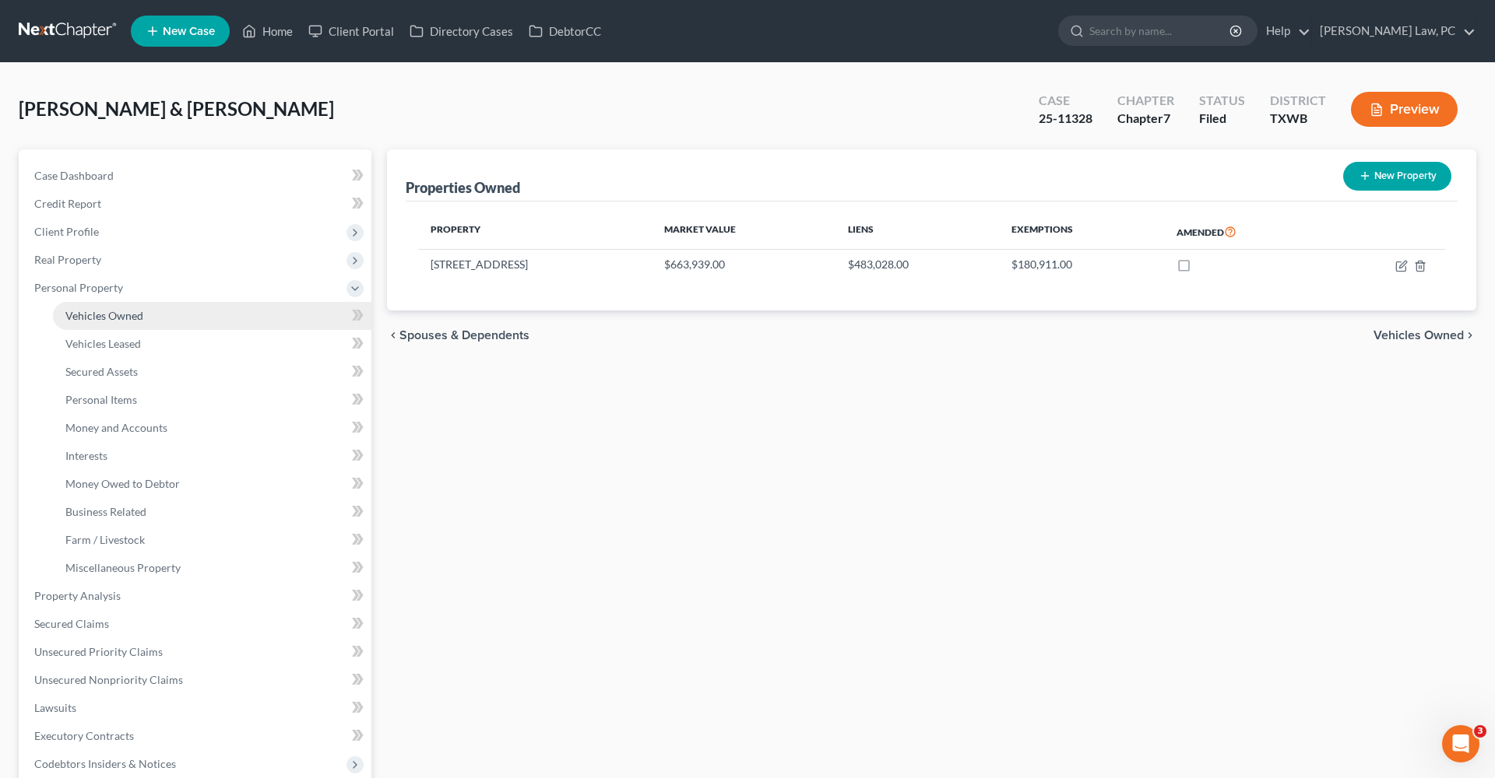
click at [106, 315] on span "Vehicles Owned" at bounding box center [104, 315] width 78 height 13
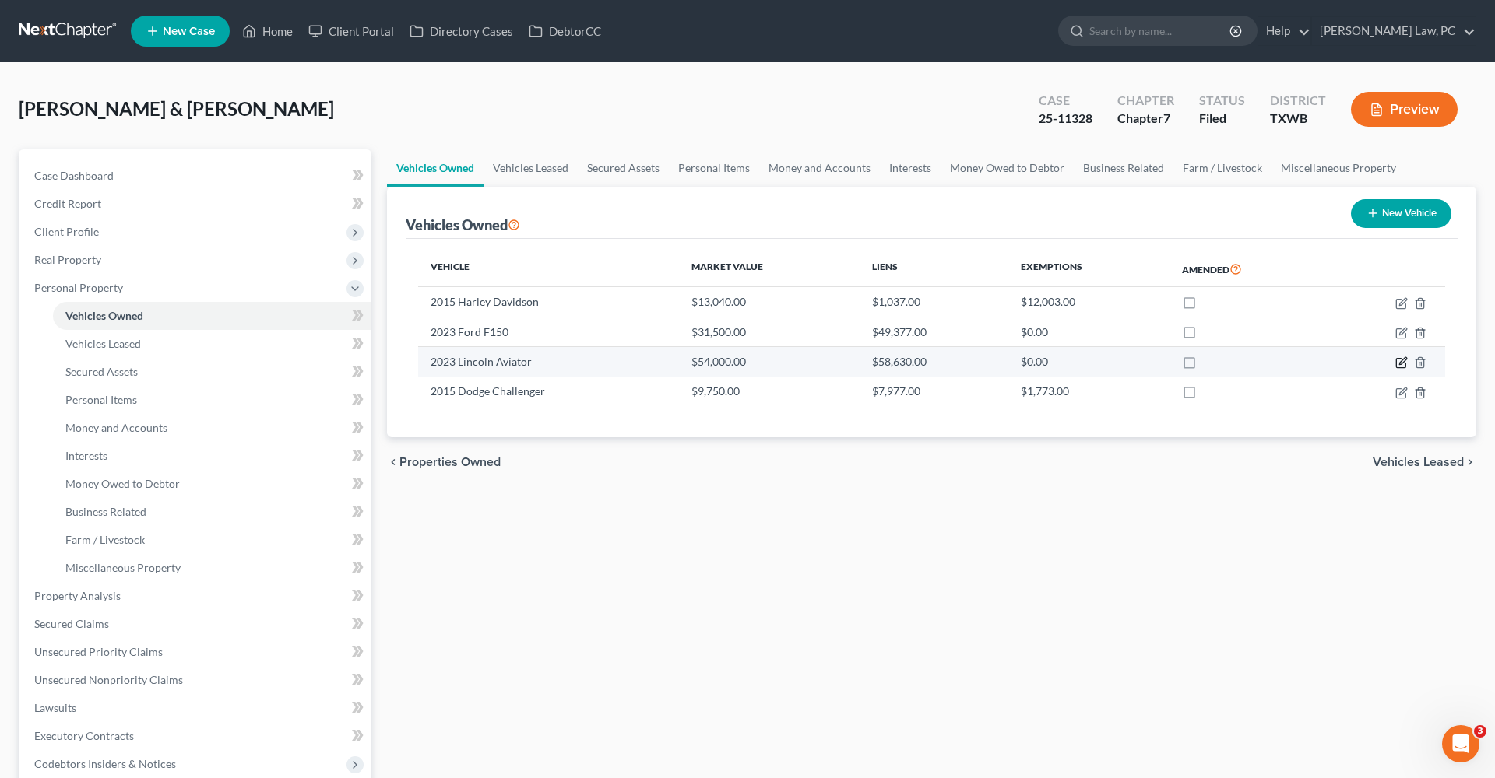
click at [1400, 362] on icon "button" at bounding box center [1402, 361] width 7 height 7
select select "0"
select select "3"
select select "2"
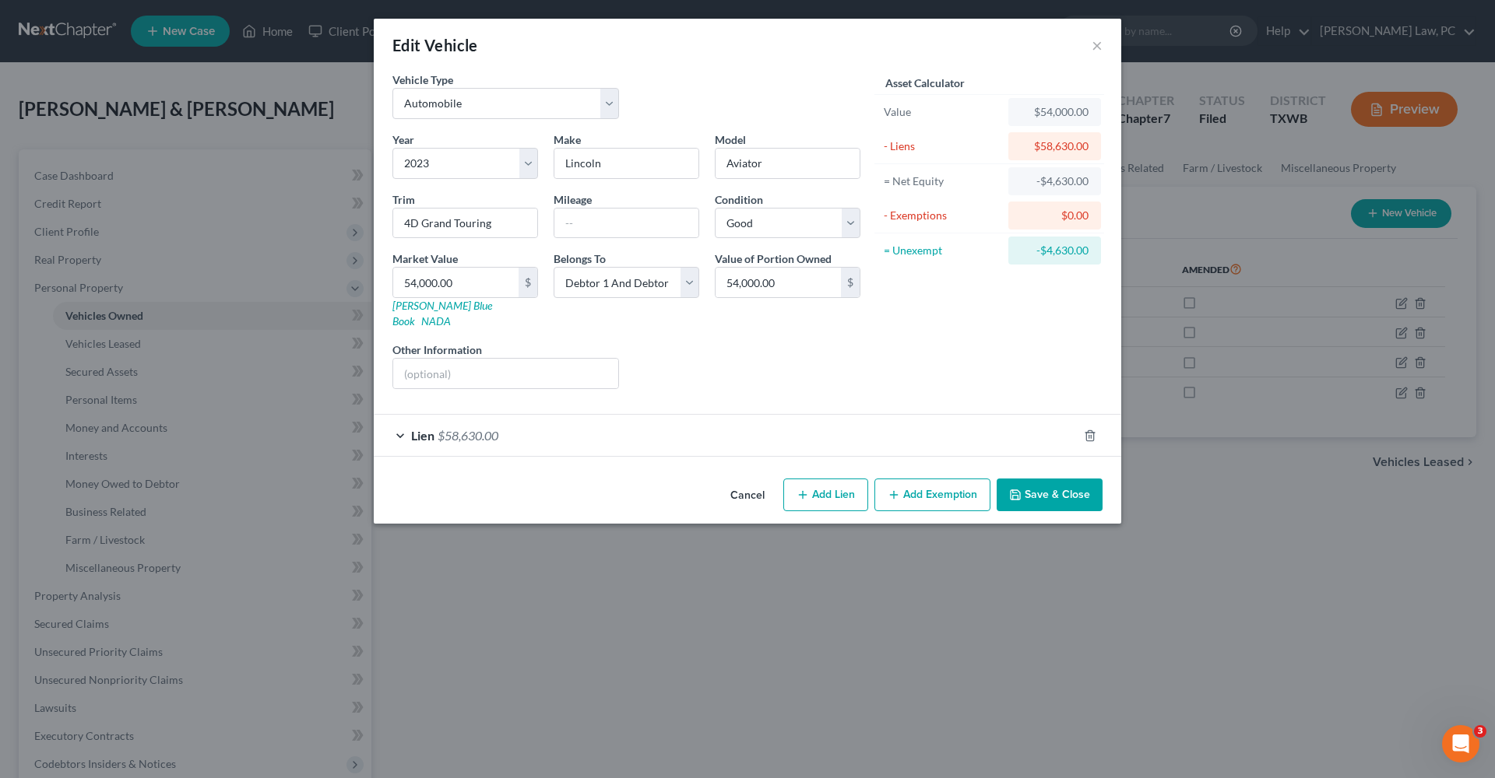
click at [563, 424] on div "Lien $58,630.00" at bounding box center [726, 435] width 704 height 41
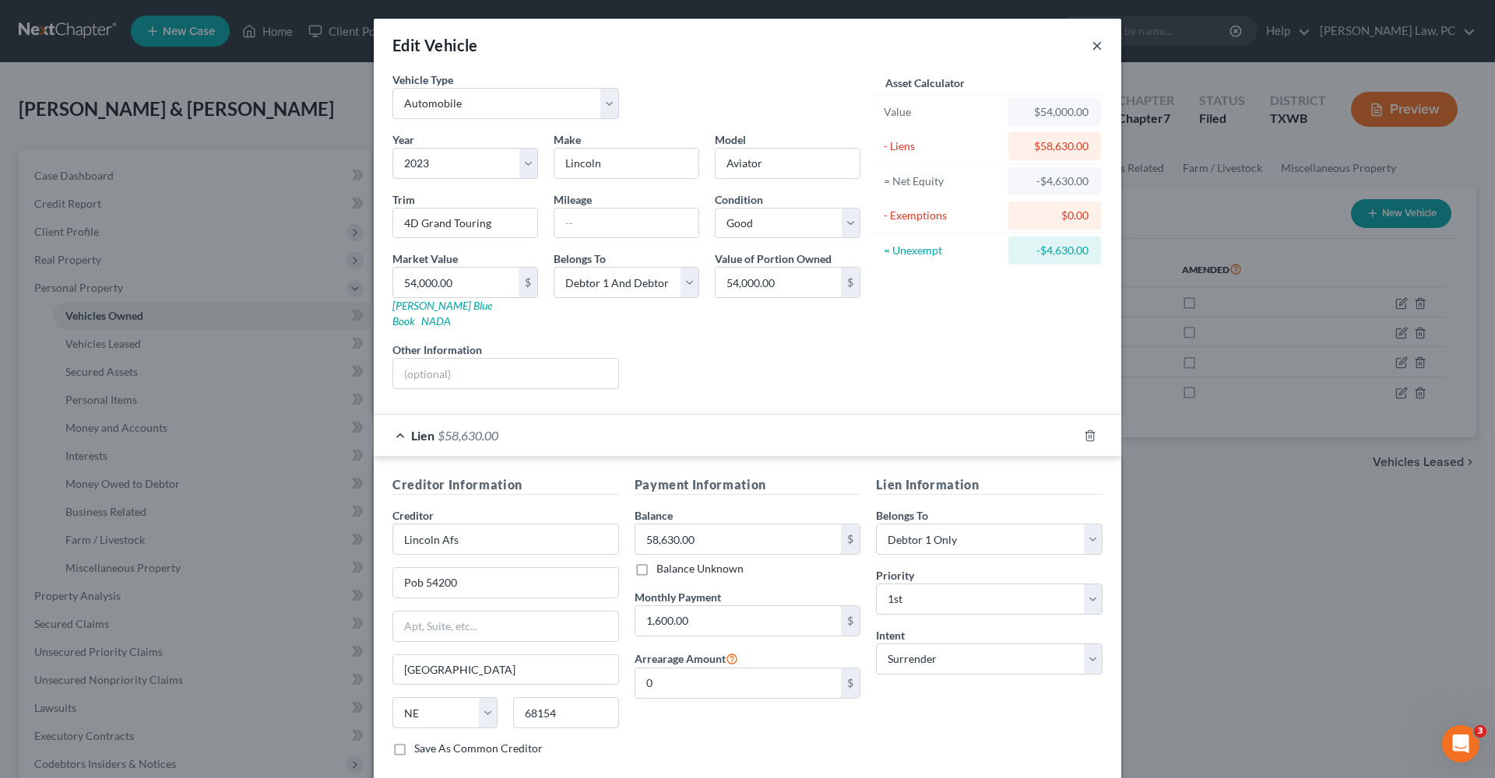
click at [1100, 46] on button "×" at bounding box center [1096, 45] width 11 height 19
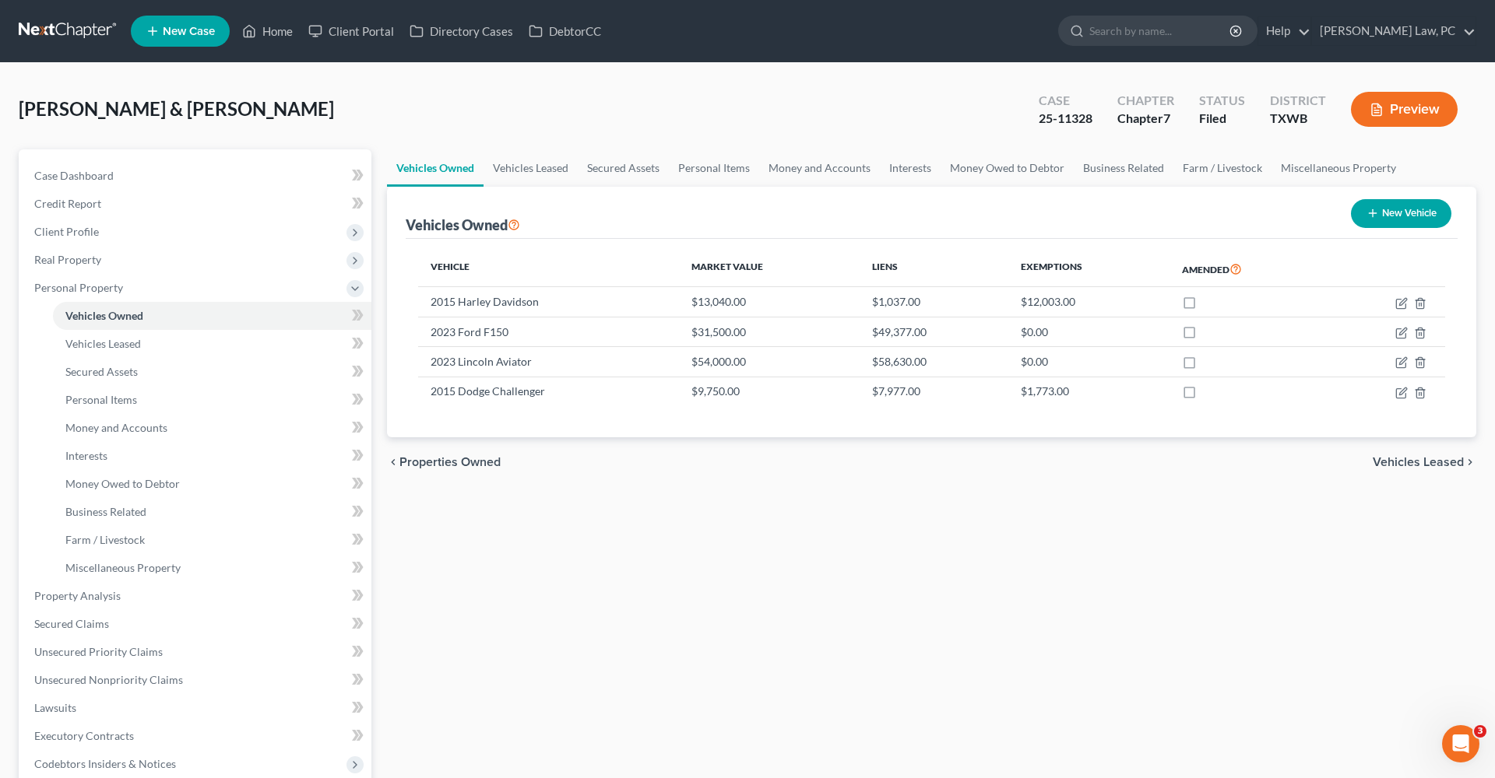
click at [54, 33] on link at bounding box center [69, 31] width 100 height 28
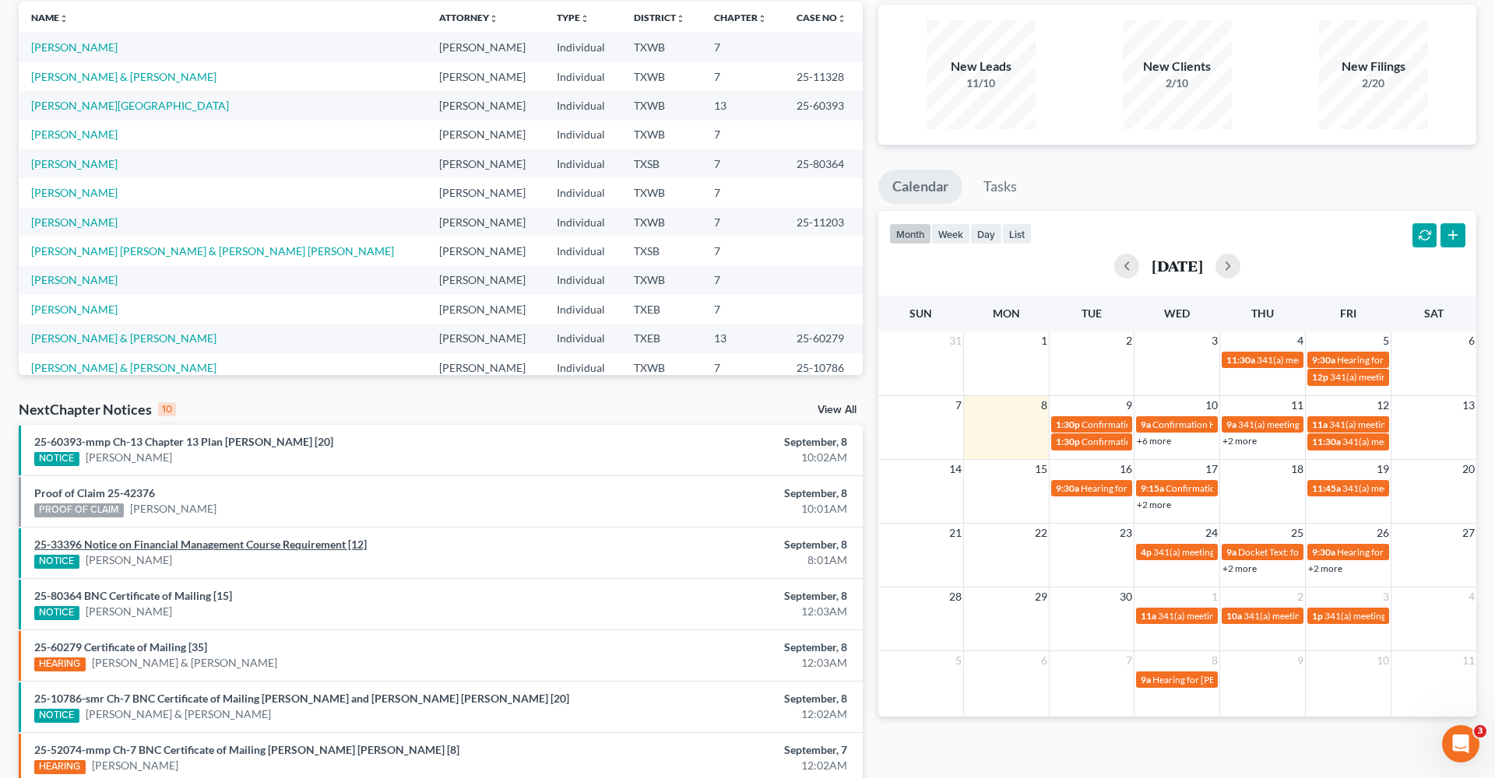
scroll to position [113, 0]
